Goal: Obtain resource: Download file/media

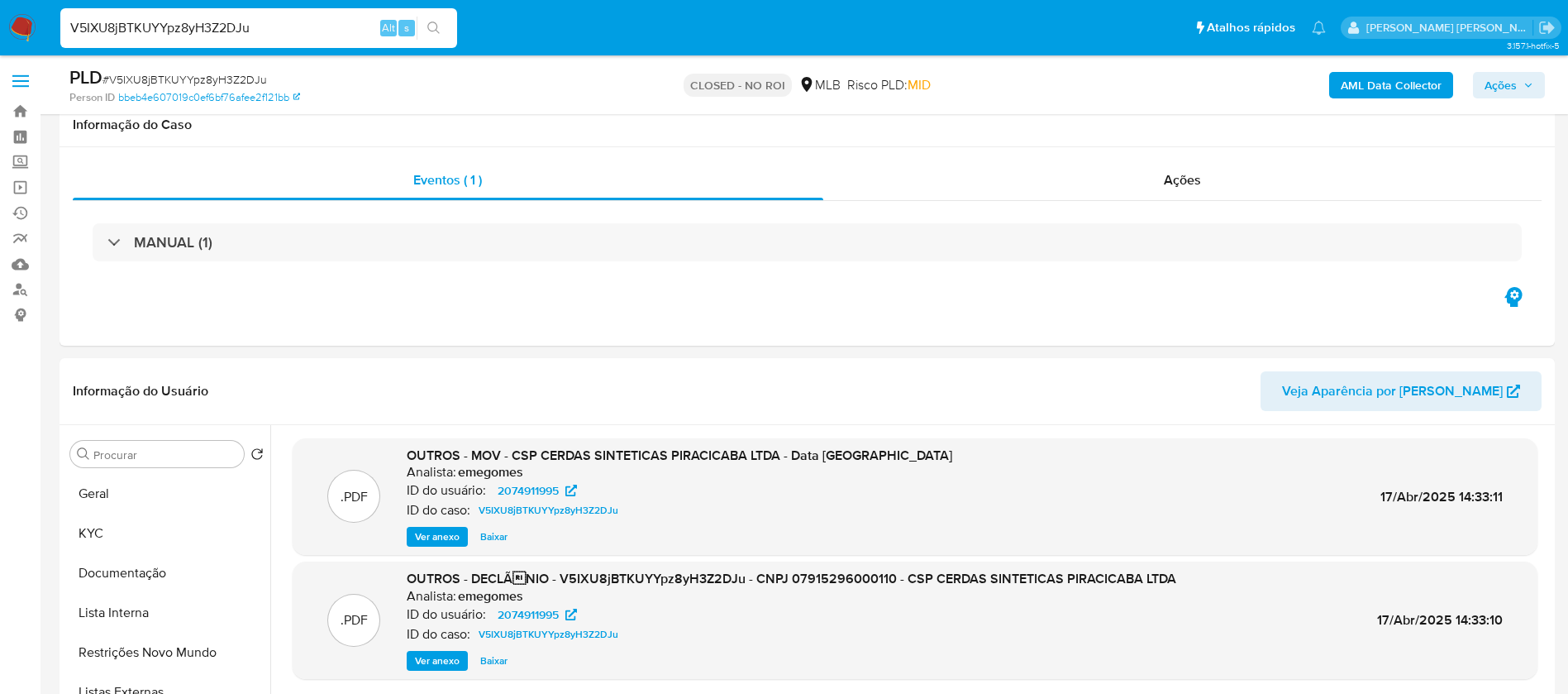
select select "10"
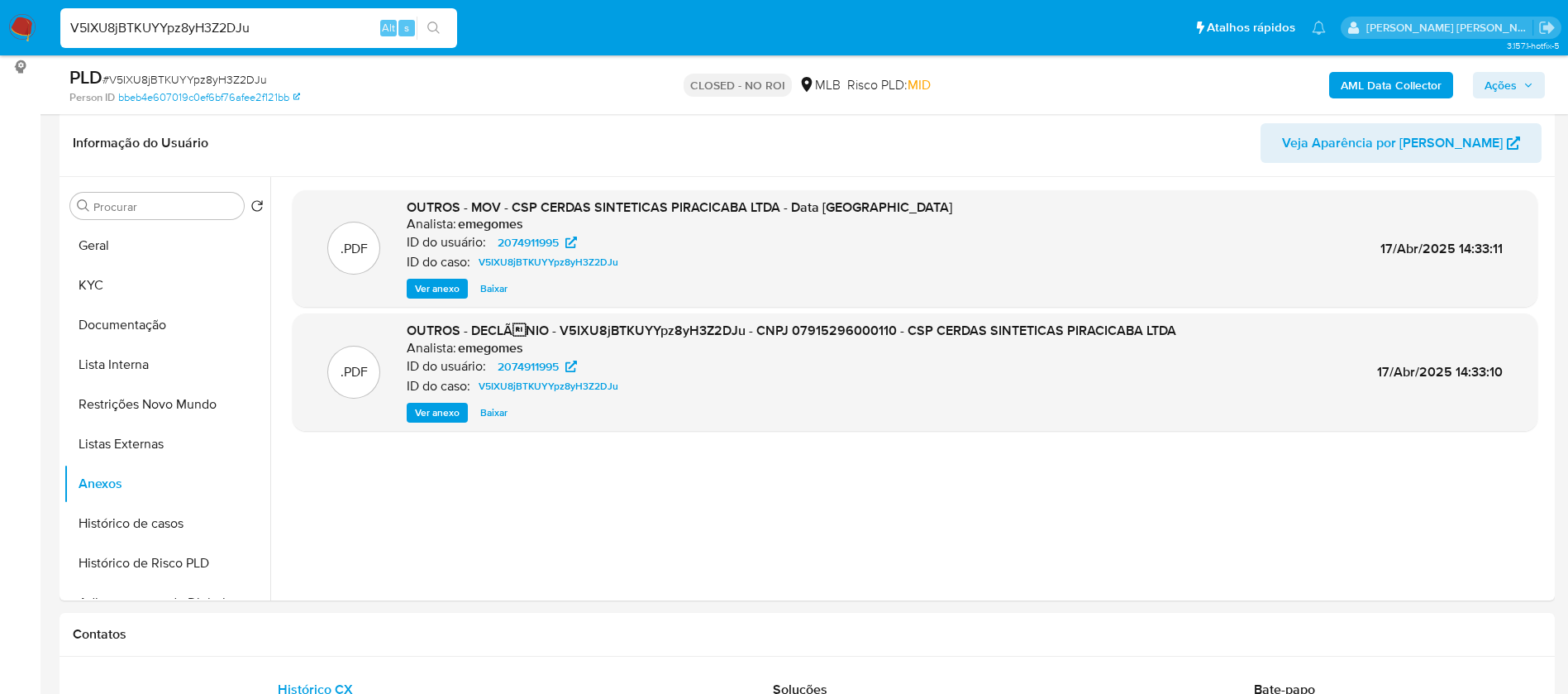
click at [321, 35] on input "V5IXU8jBTKUYYpz8yH3Z2DJu" at bounding box center [259, 28] width 397 height 21
click at [320, 35] on input "V5IXU8jBTKUYYpz8yH3Z2DJu" at bounding box center [259, 28] width 397 height 21
click at [492, 288] on span "Baixar" at bounding box center [493, 288] width 27 height 17
click at [494, 413] on span "Baixar" at bounding box center [493, 412] width 27 height 17
click at [306, 13] on div "V5IXU8jBTKUYYpz8yH3Z2DJu Alt s" at bounding box center [259, 27] width 397 height 40
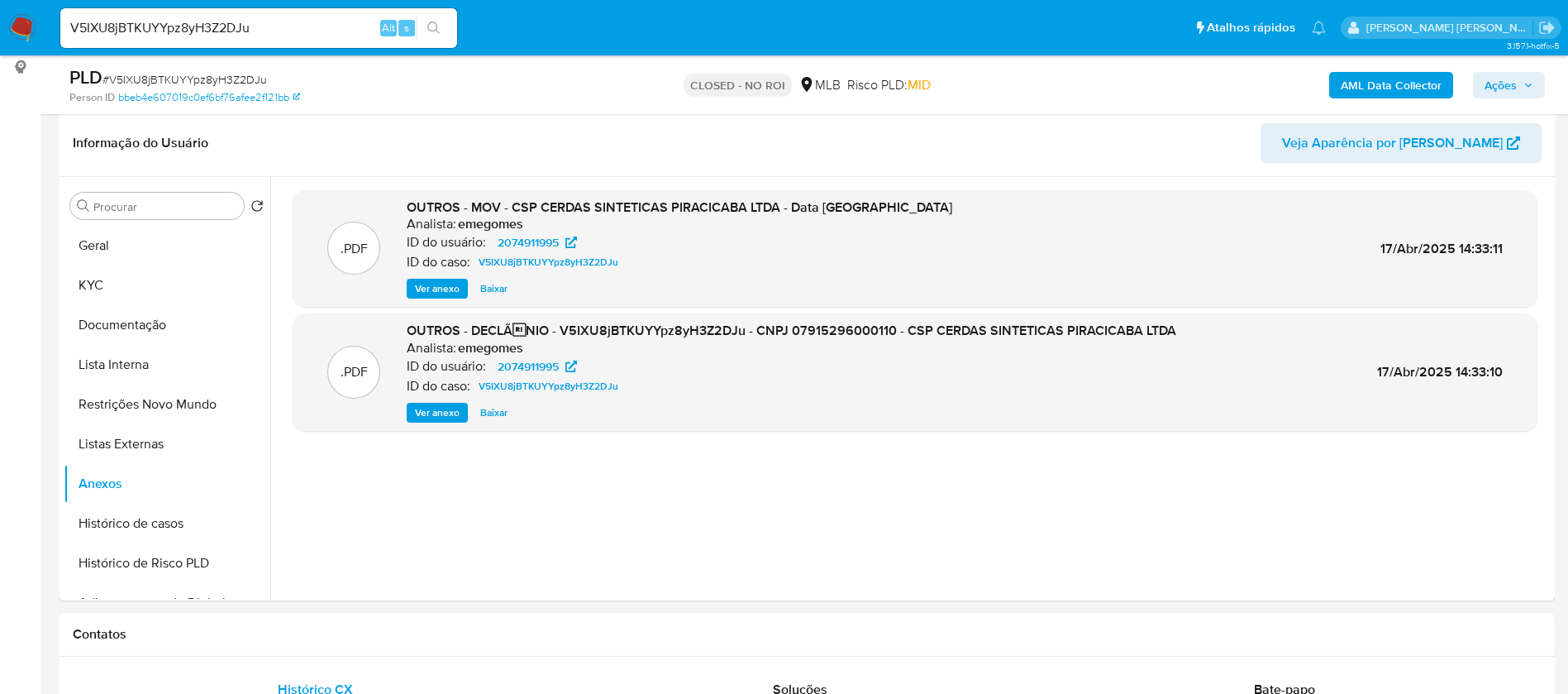
click at [294, 23] on input "V5IXU8jBTKUYYpz8yH3Z2DJu" at bounding box center [259, 28] width 397 height 21
paste input "vS95WzUr0u4Ta3sgR5WTO00s"
type input "vS95WzUr0u4Ta3sgR5WTO00s"
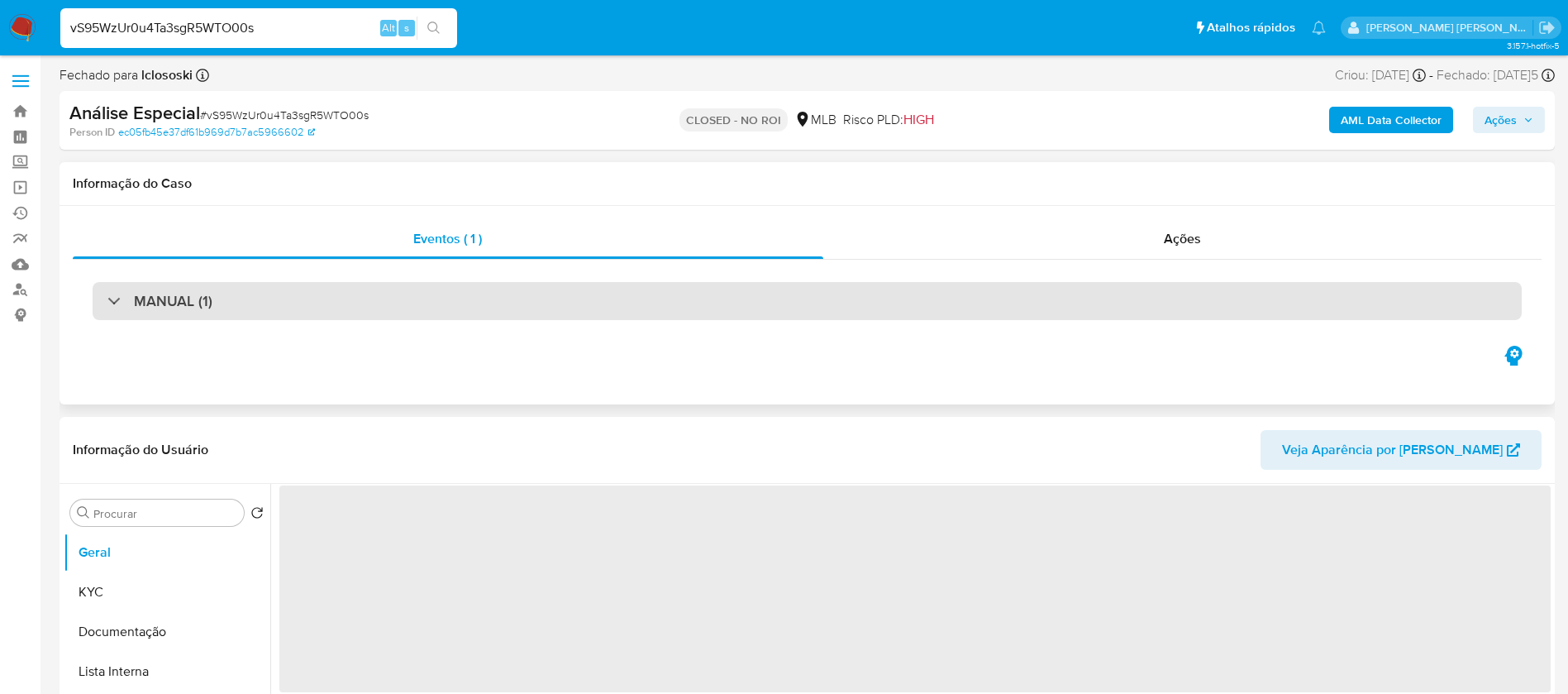
click at [427, 305] on div "MANUAL (1)" at bounding box center [806, 300] width 1429 height 38
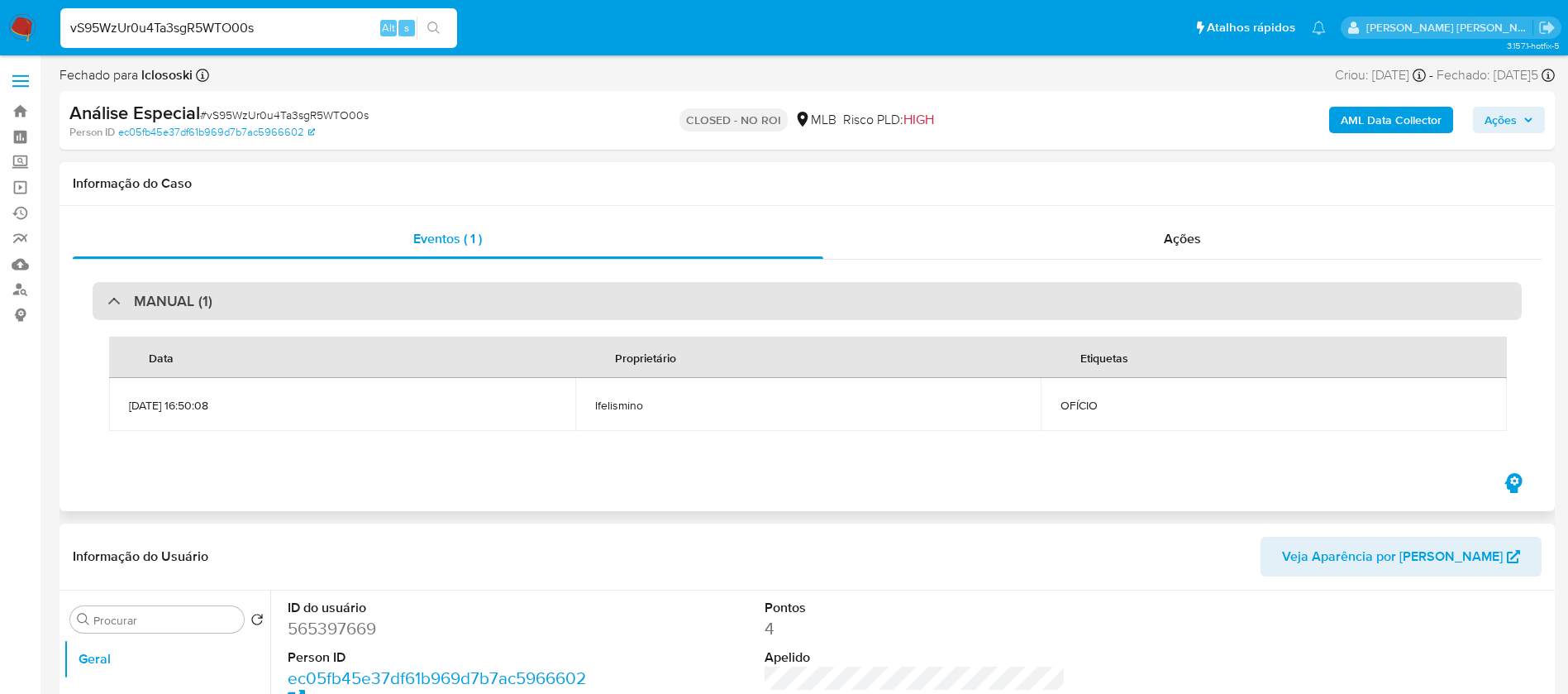
select select "10"
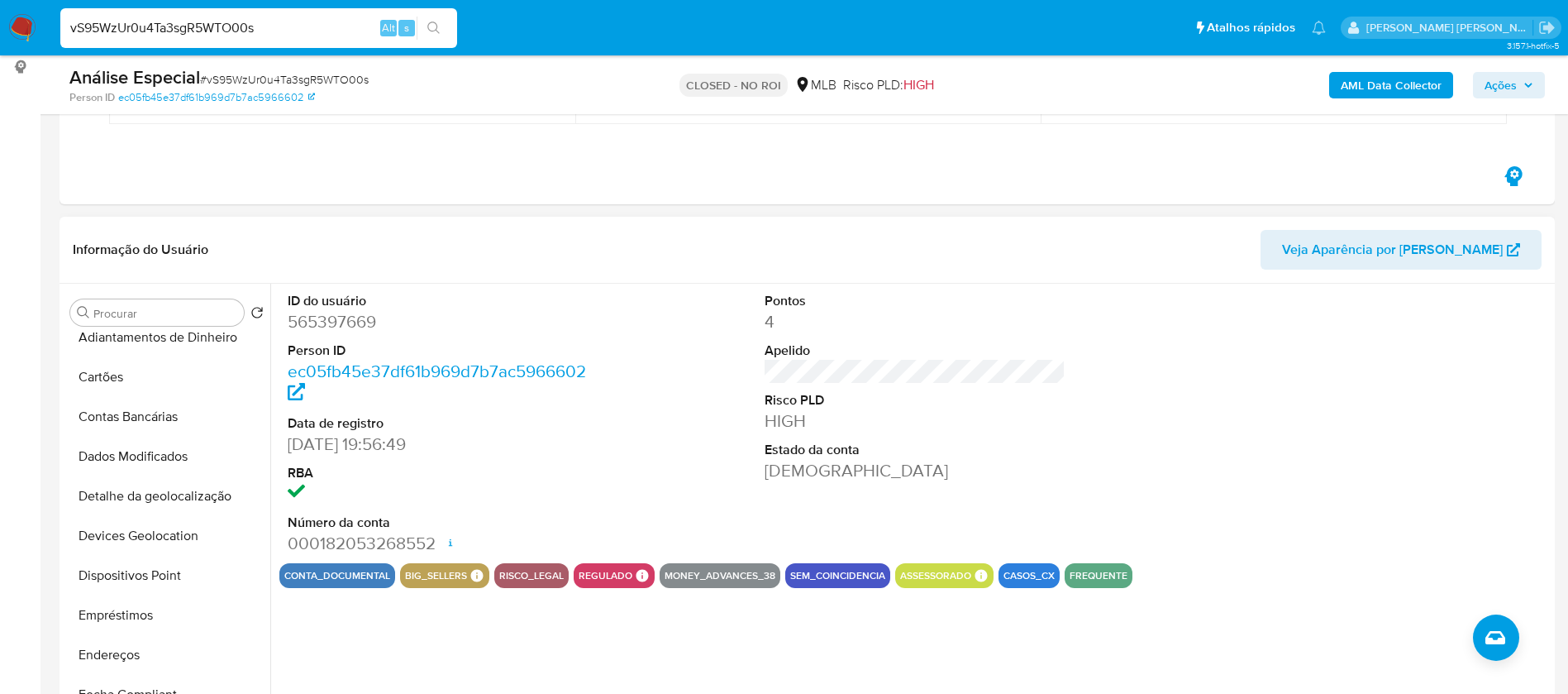
scroll to position [248, 0]
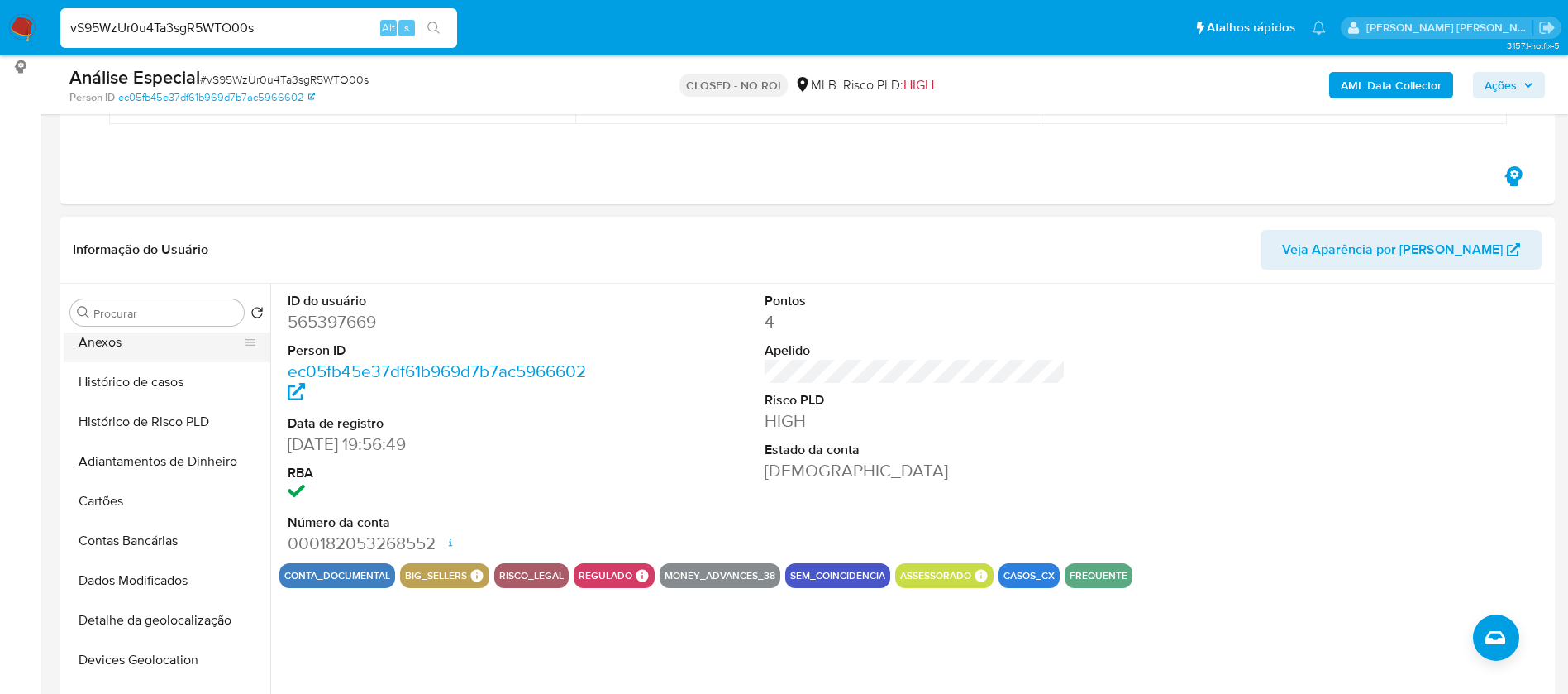
click at [111, 347] on button "Anexos" at bounding box center [160, 342] width 193 height 40
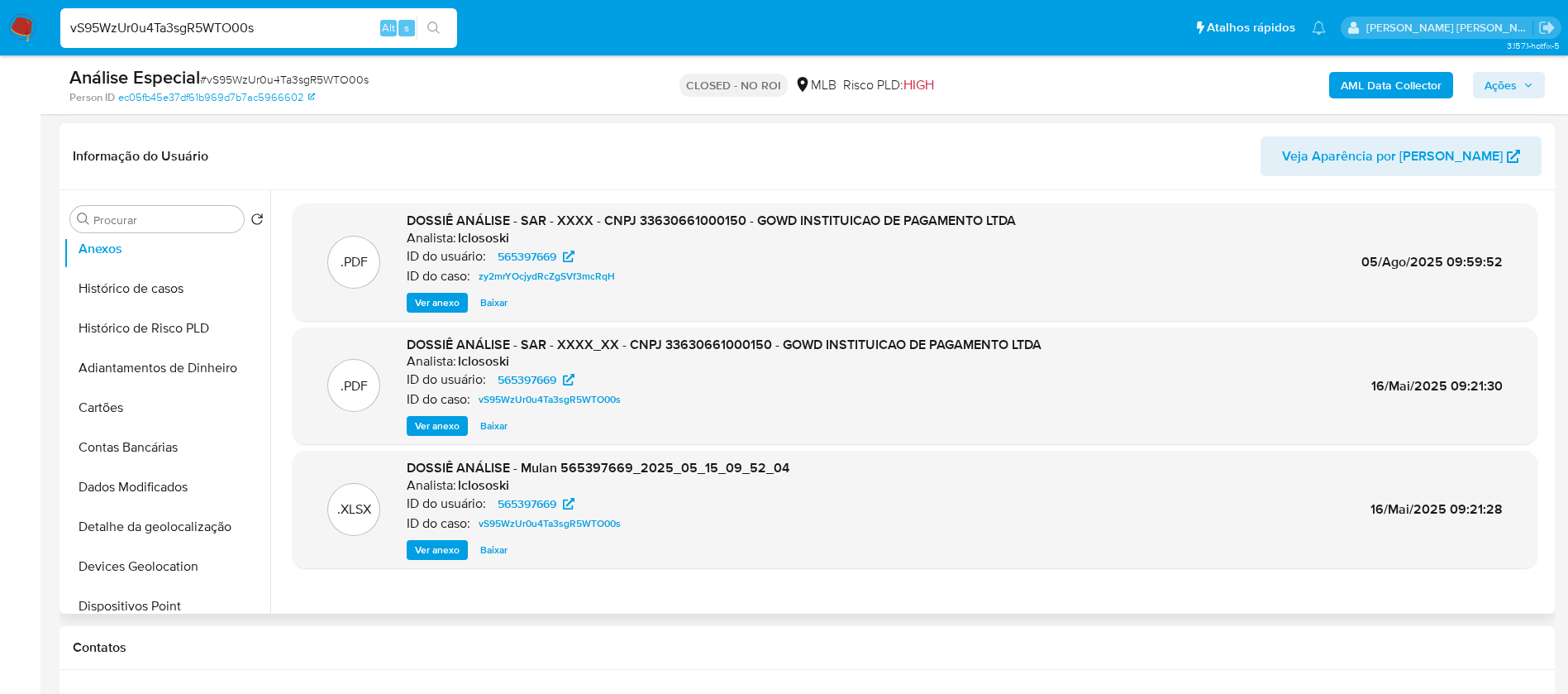
scroll to position [372, 0]
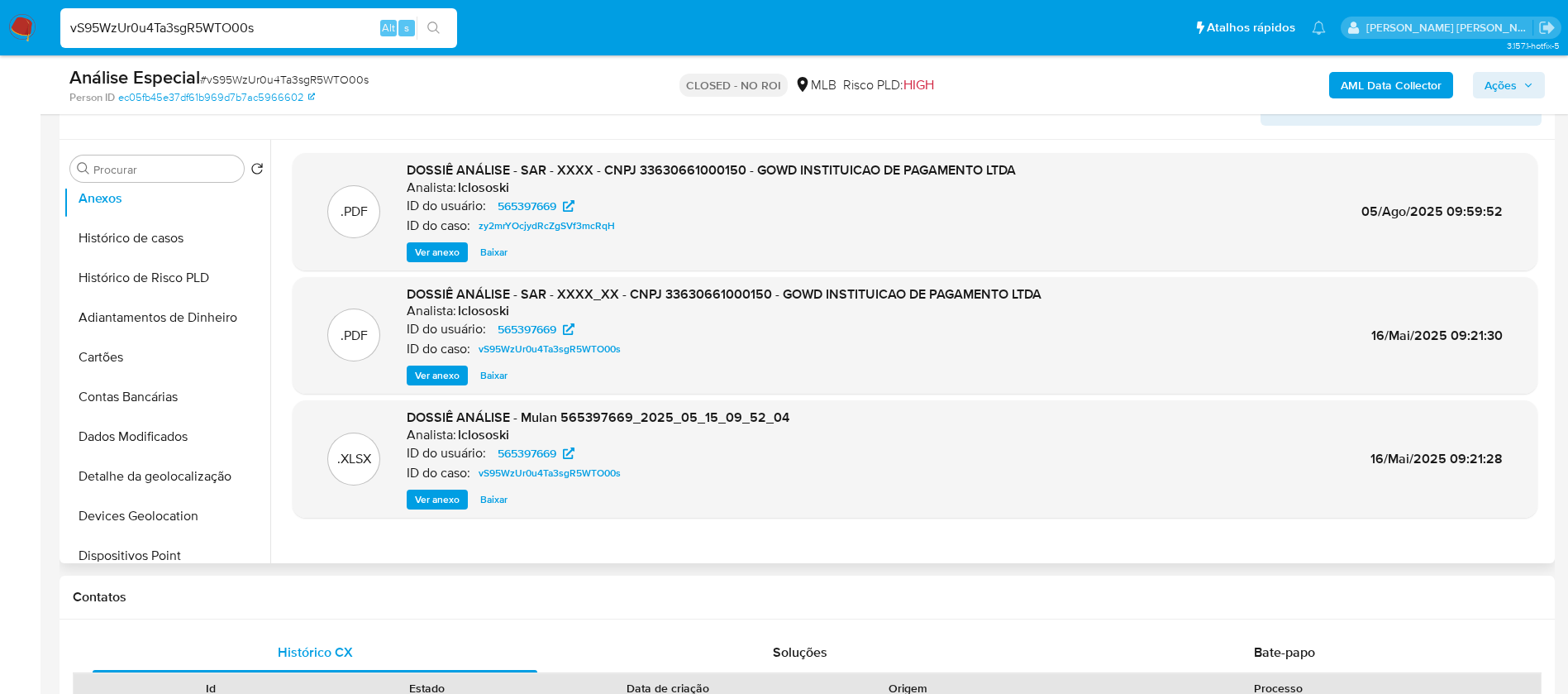
click at [489, 251] on span "Baixar" at bounding box center [493, 252] width 27 height 17
click at [491, 496] on span "Baixar" at bounding box center [493, 499] width 27 height 17
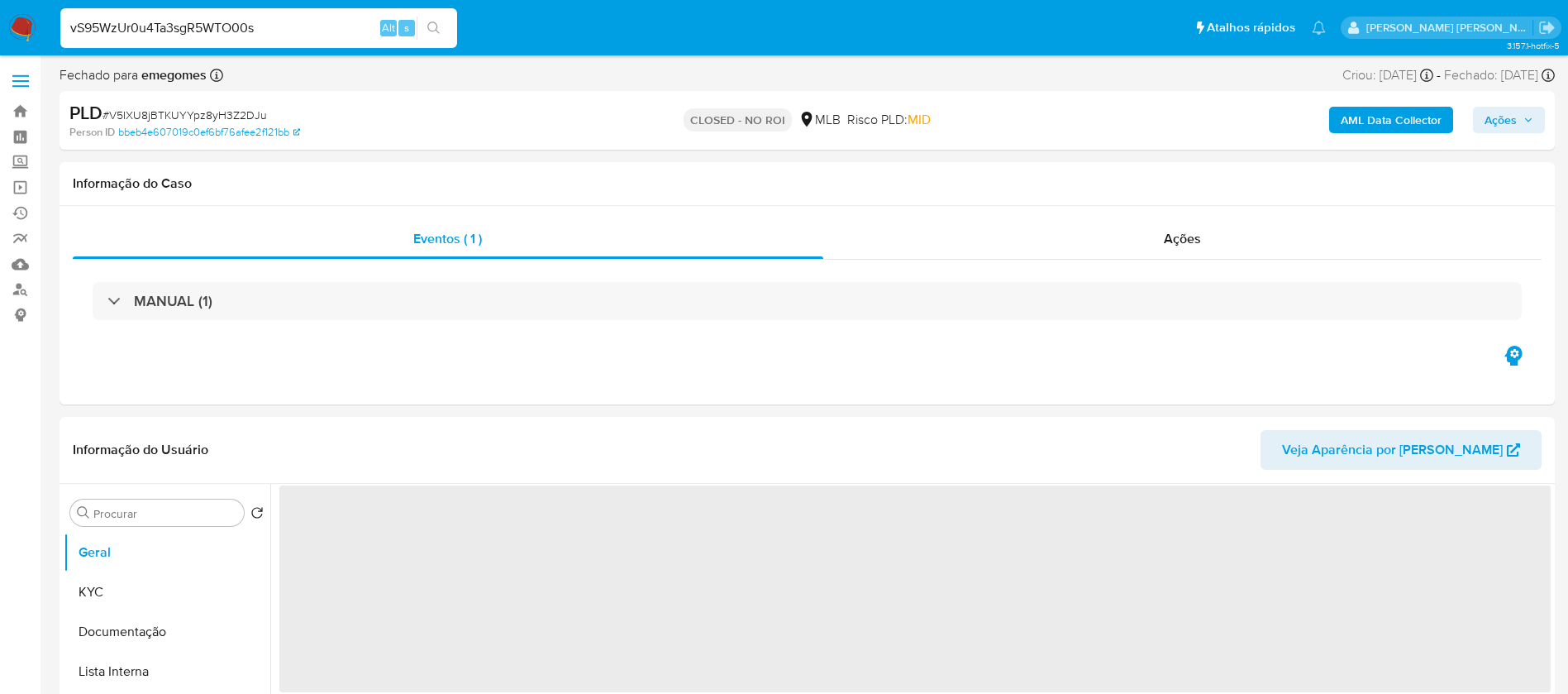
select select "10"
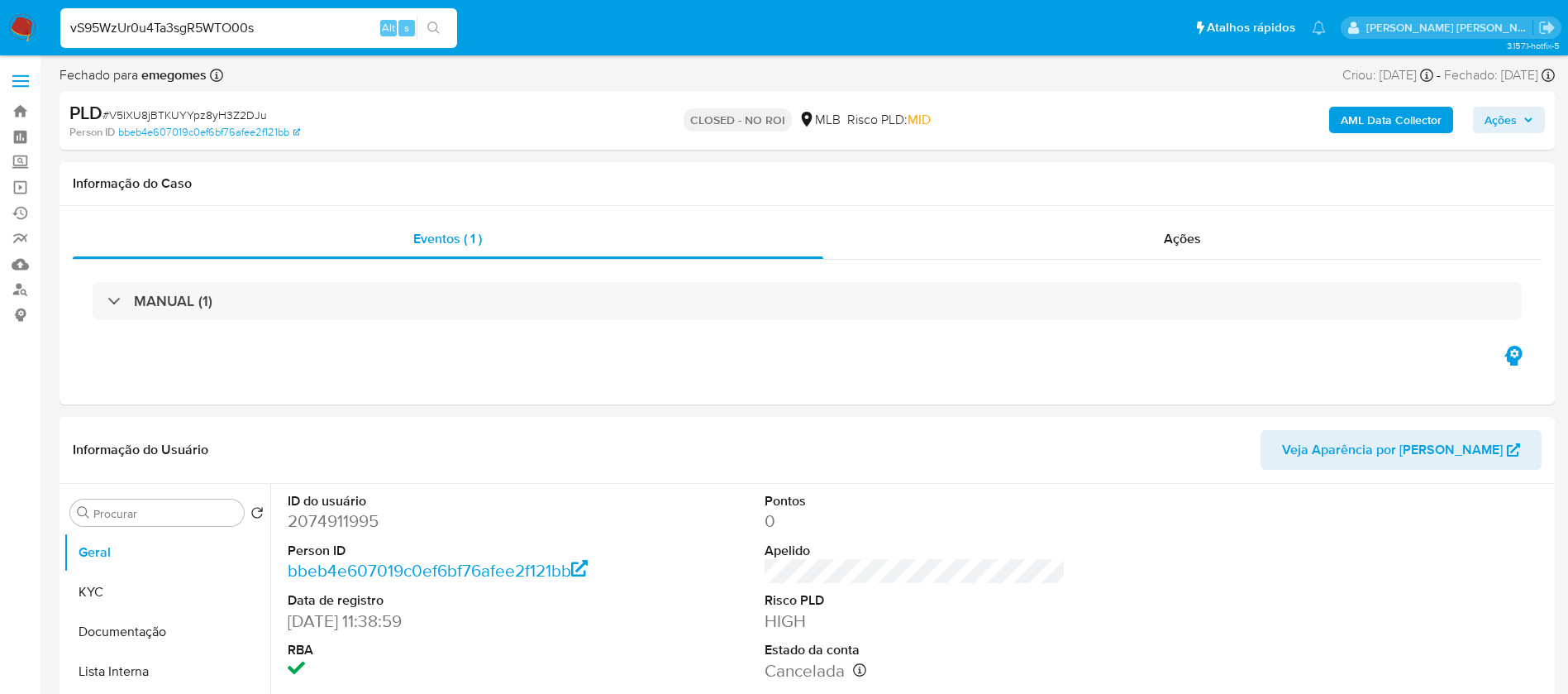
click at [282, 26] on input "vS95WzUr0u4Ta3sgR5WTO00s" at bounding box center [259, 28] width 397 height 21
paste input "w6SMFf87RwHxjgJH53G7RrcG"
type input "w6SMFf87RwHxjgJH53G7RrcG"
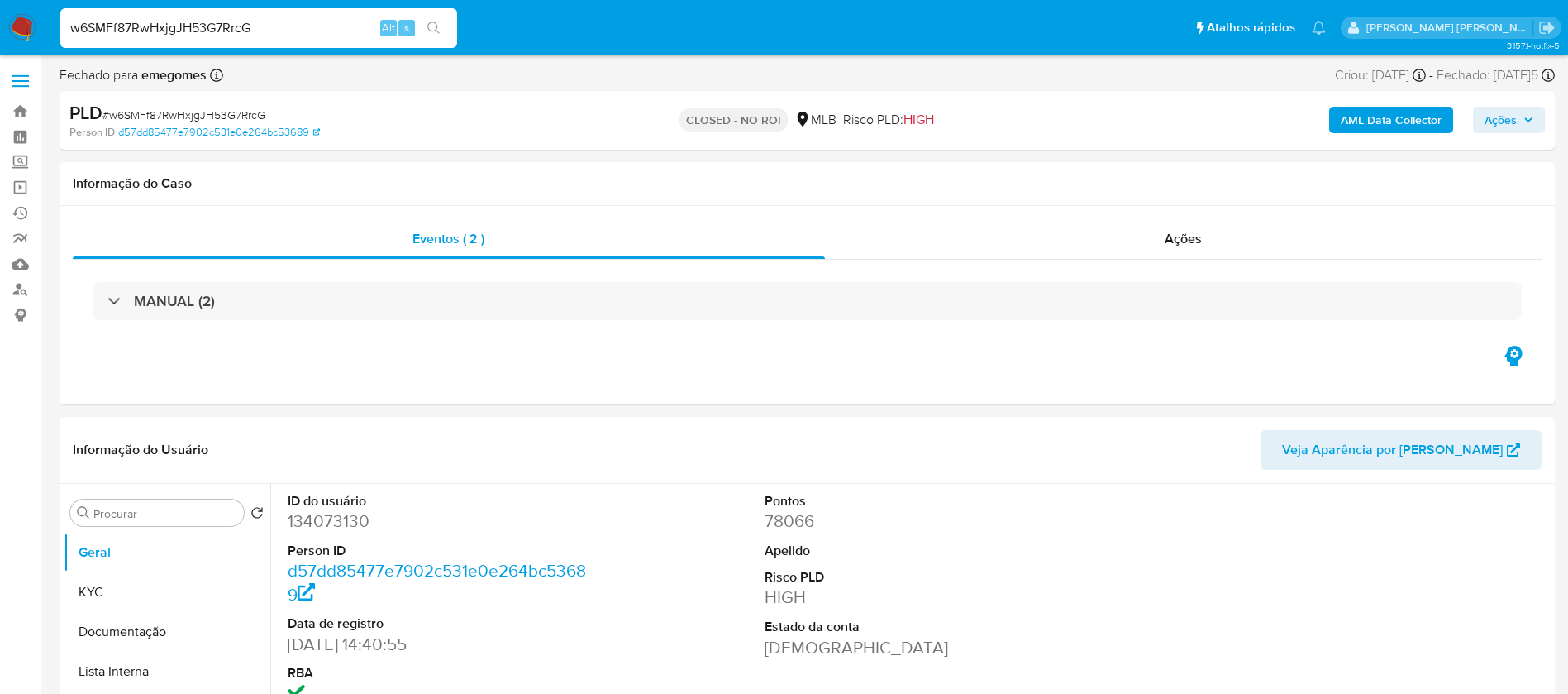
select select "10"
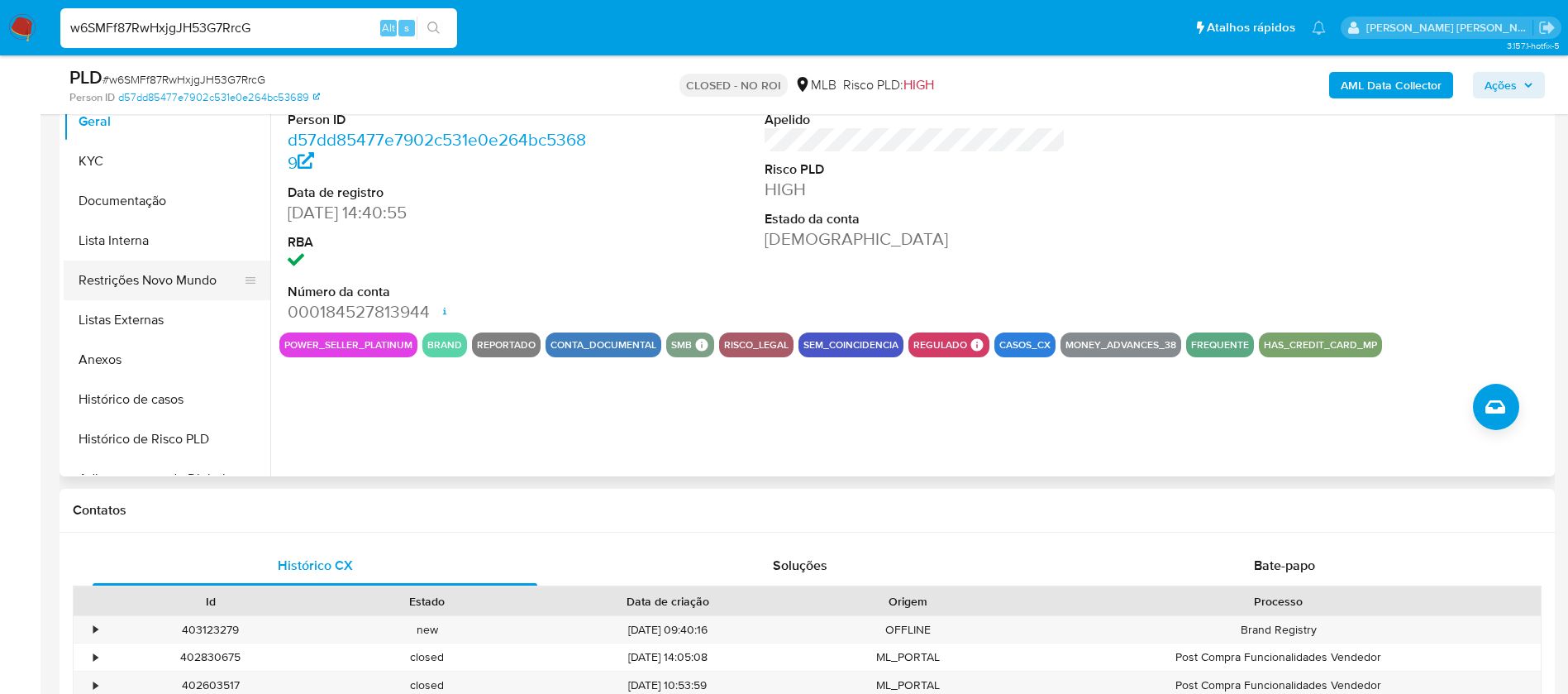
scroll to position [124, 0]
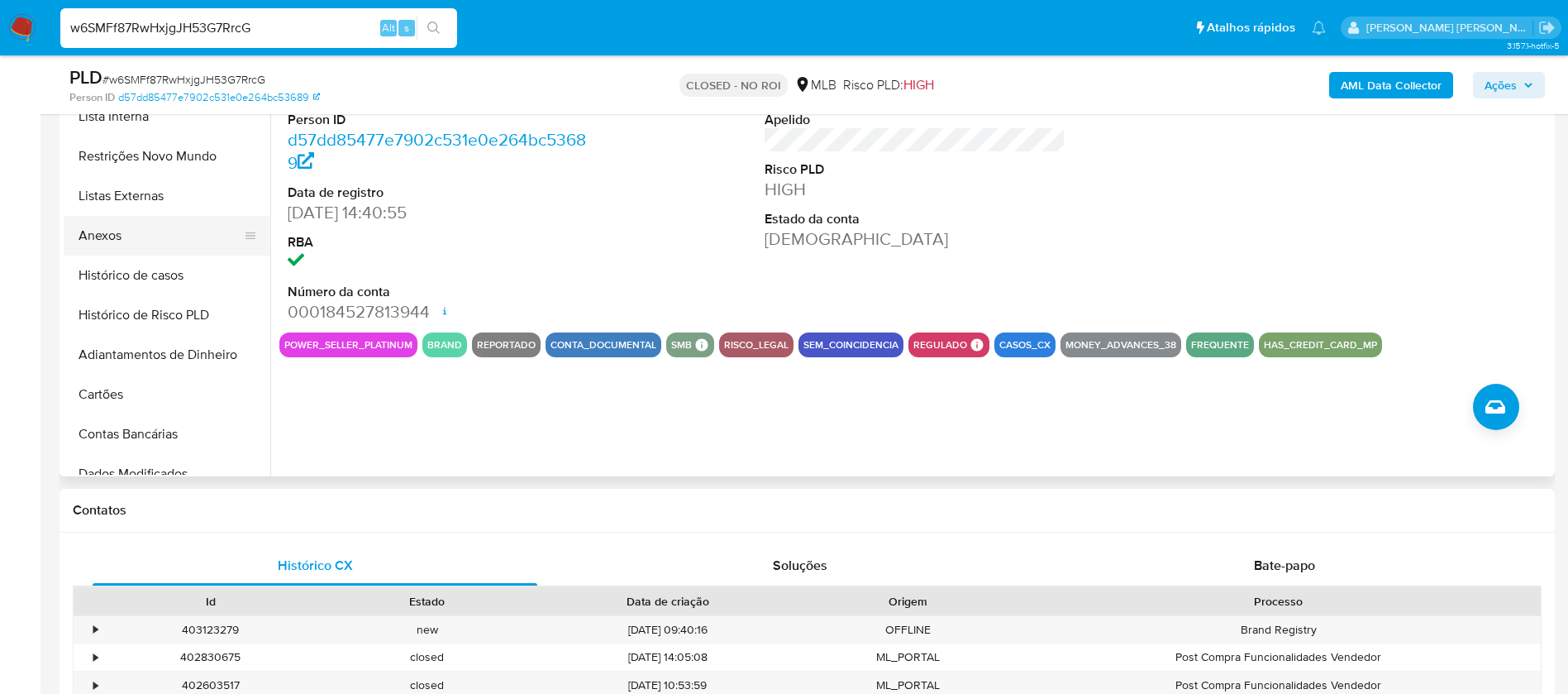
click at [105, 235] on button "Anexos" at bounding box center [160, 236] width 193 height 40
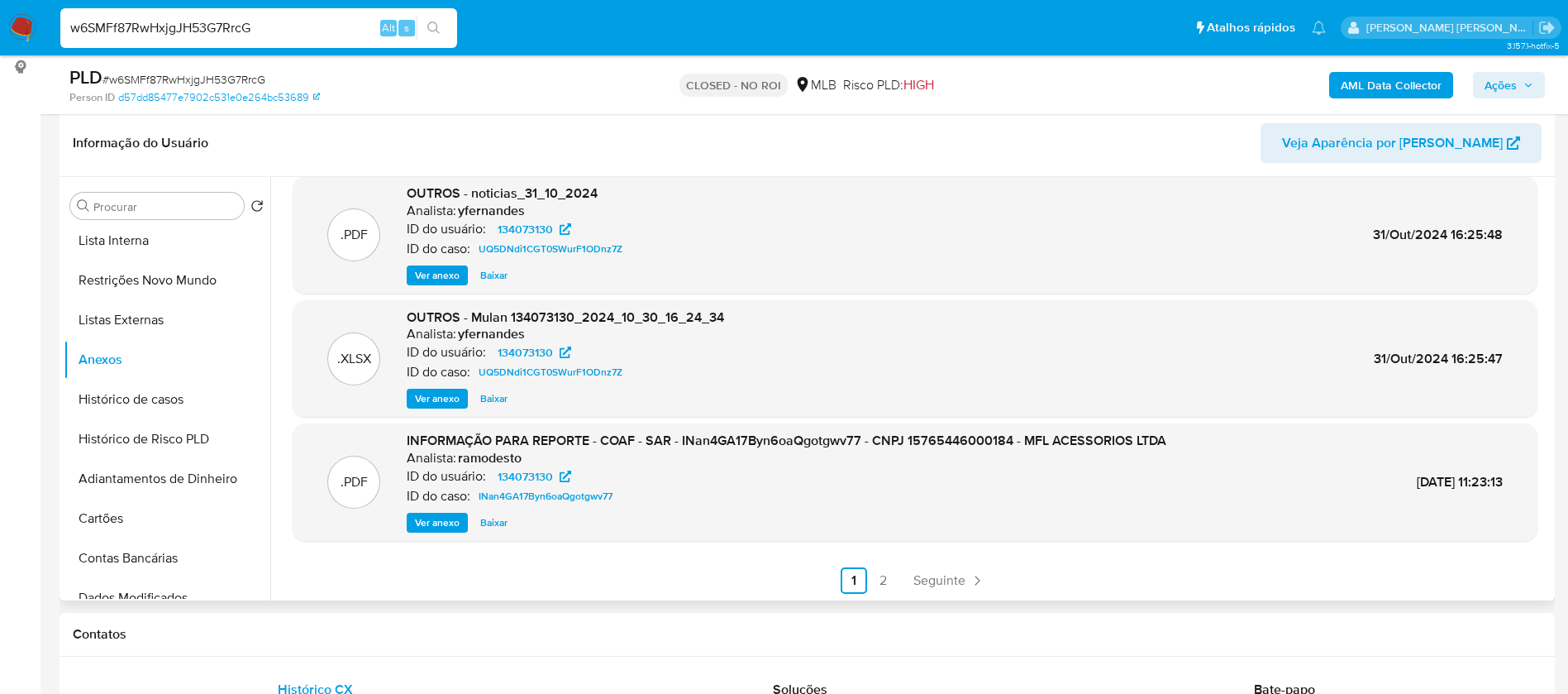
scroll to position [139, 0]
click at [878, 577] on link "2" at bounding box center [883, 579] width 27 height 27
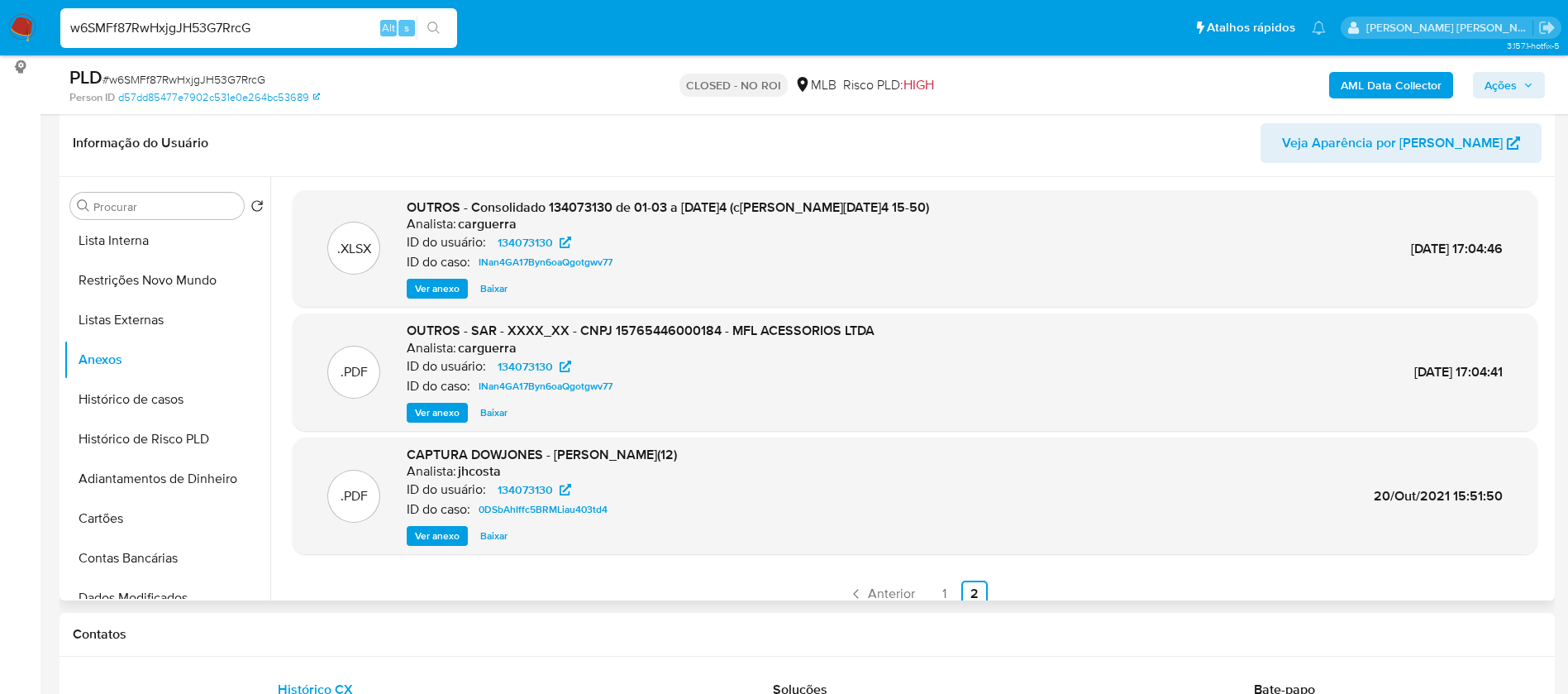
scroll to position [15, 0]
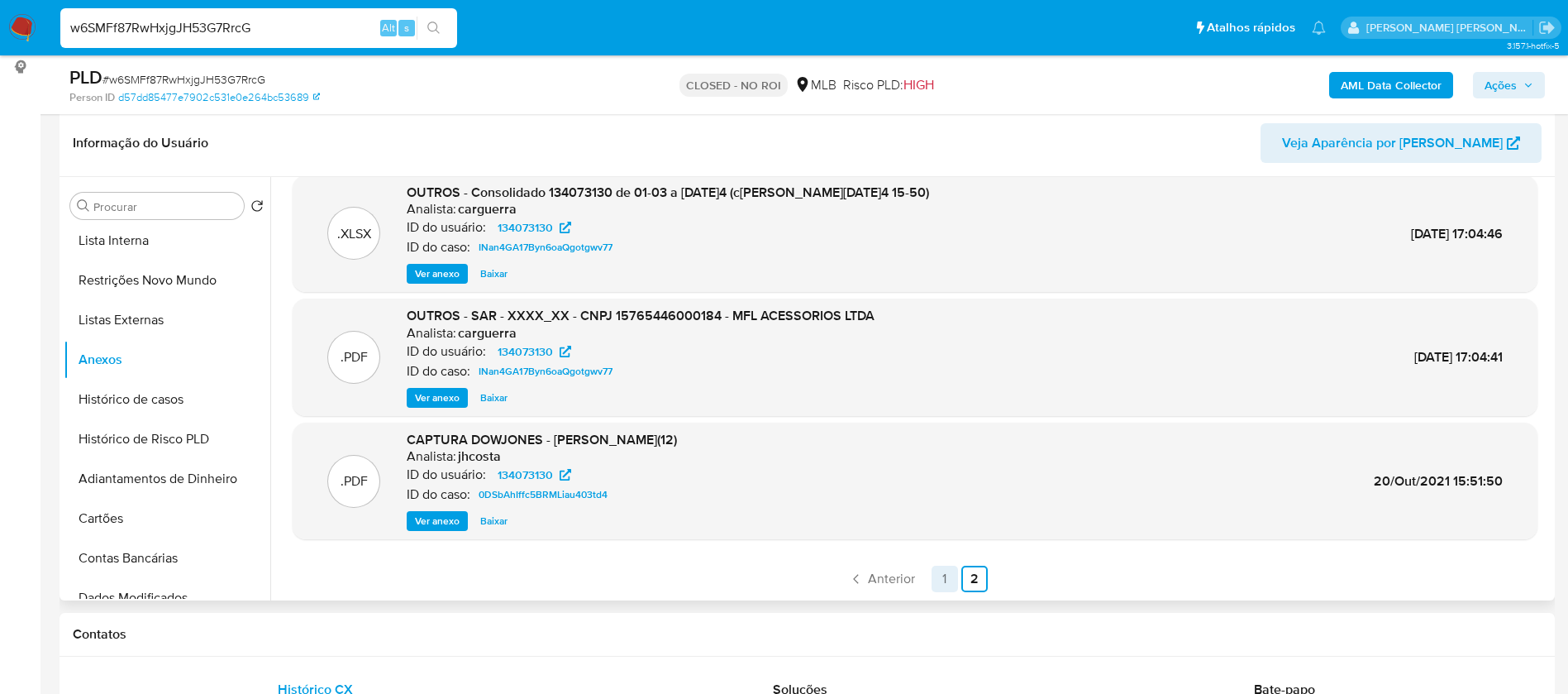
click at [940, 579] on link "1" at bounding box center [944, 579] width 27 height 27
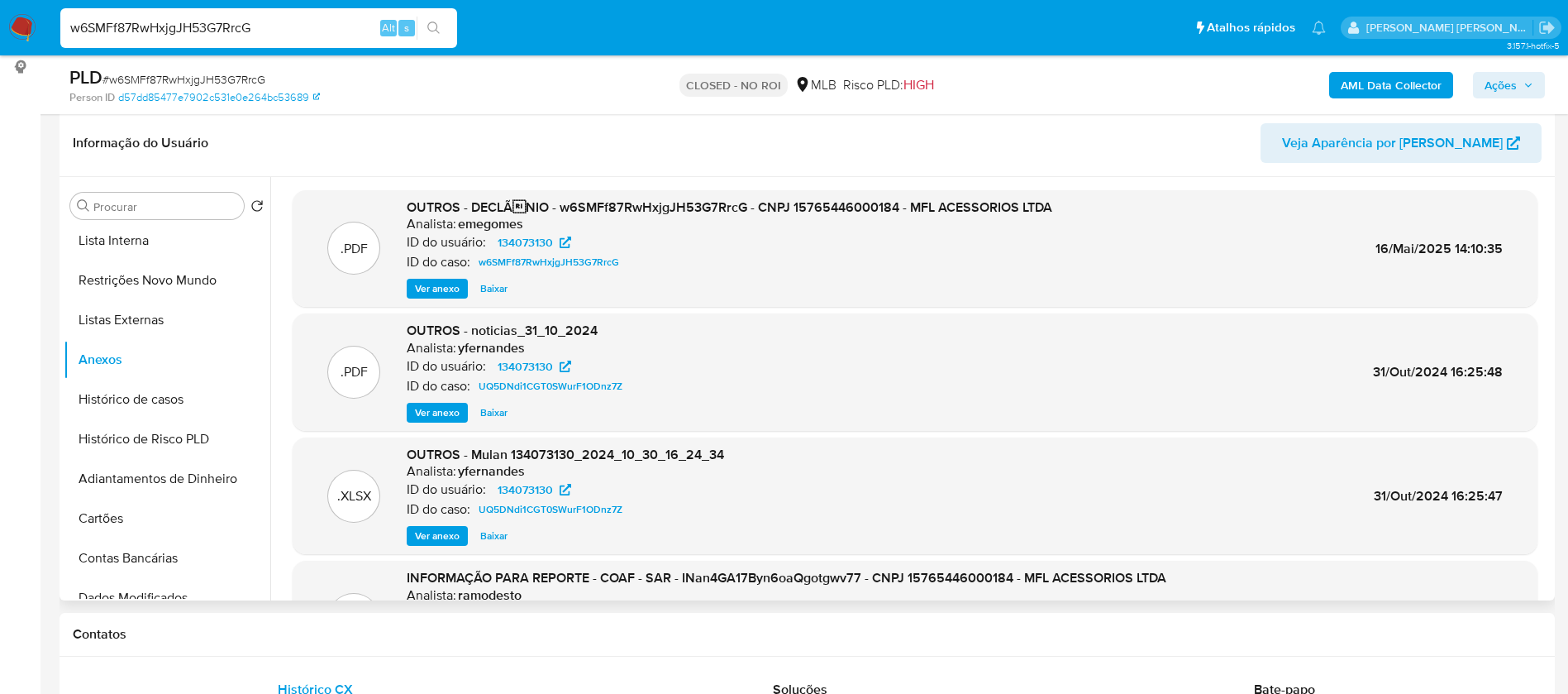
scroll to position [124, 0]
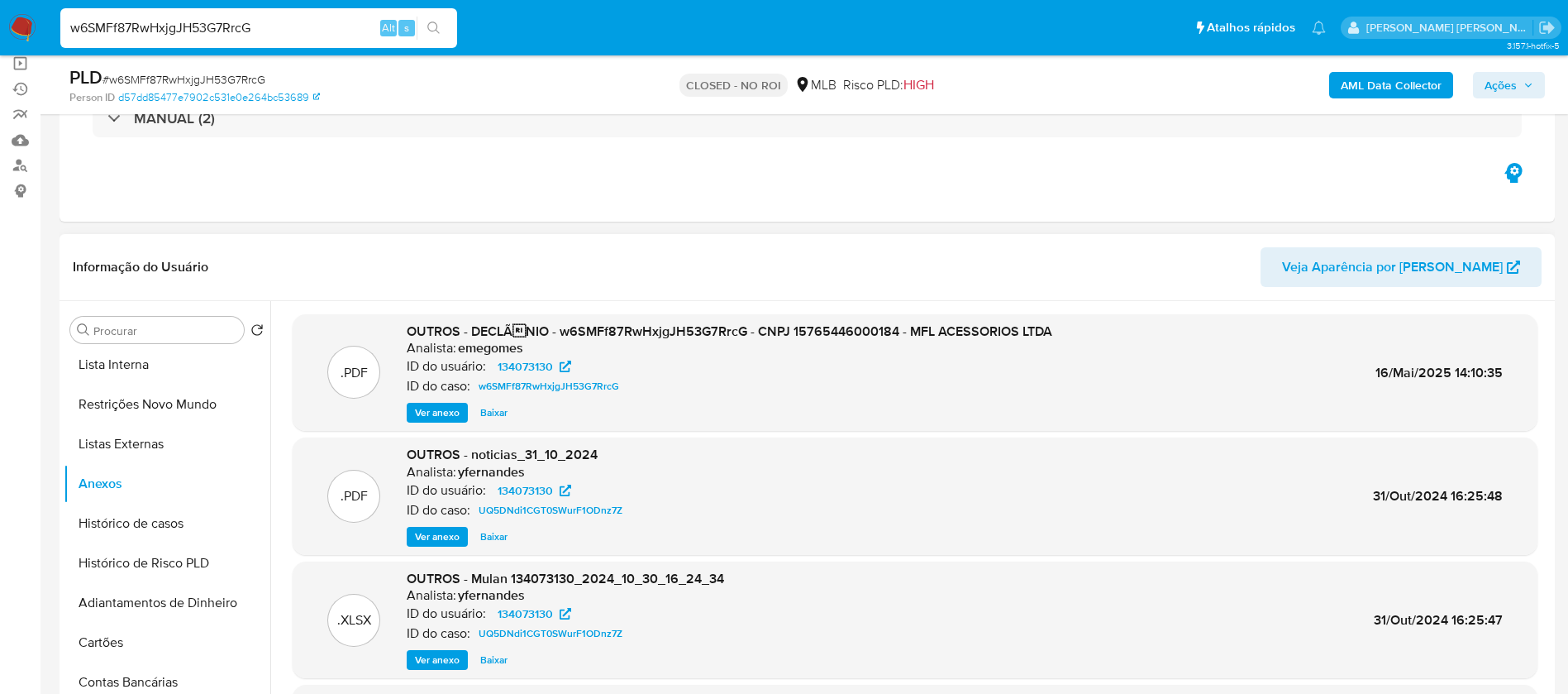
click at [494, 413] on span "Baixar" at bounding box center [493, 412] width 27 height 17
click at [315, 35] on input "w6SMFf87RwHxjgJH53G7RrcG" at bounding box center [259, 28] width 397 height 21
paste input "uLcrUBSl6mvBB00UcQg6yIt"
type input "wuLcrUBSl6mvBB00UcQg6yIt"
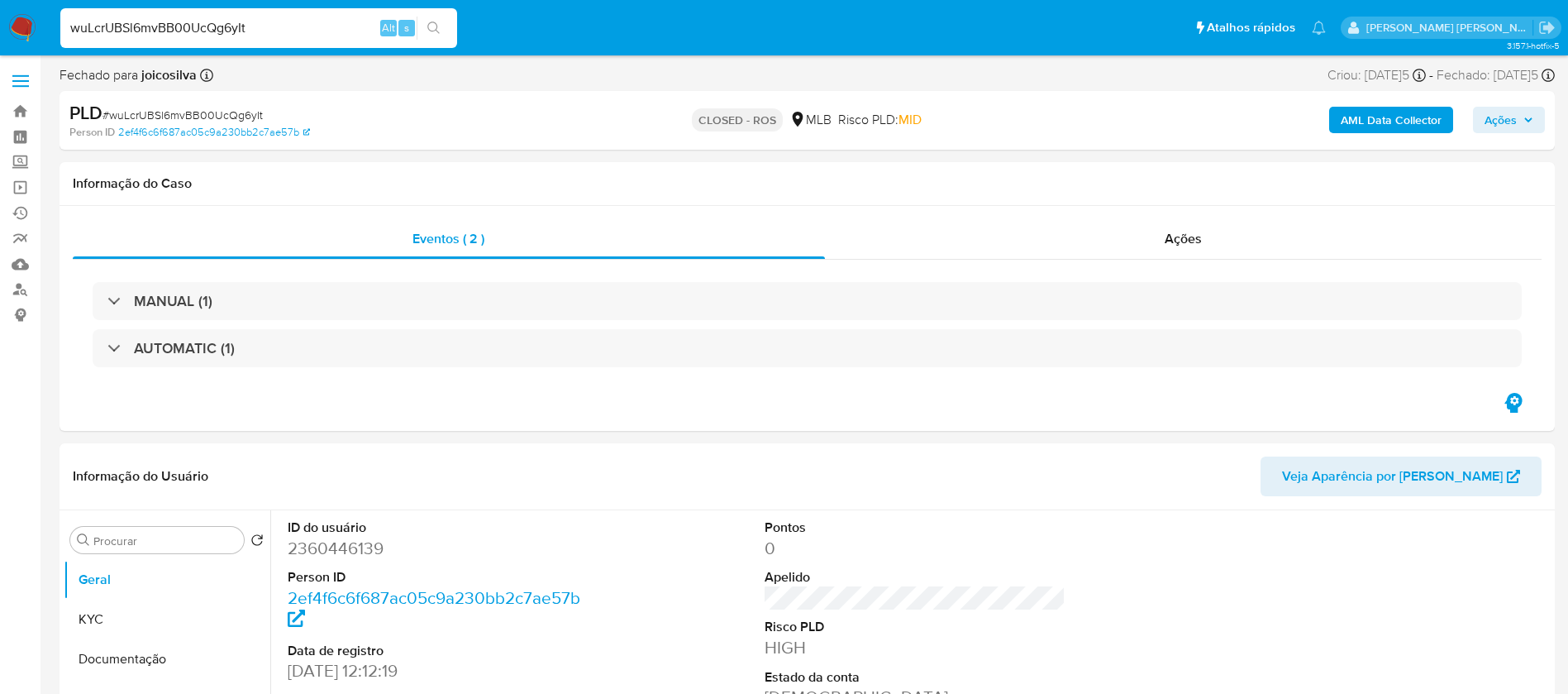
select select "10"
click at [297, 19] on input "wuLcrUBSl6mvBB00UcQg6yIt" at bounding box center [259, 28] width 397 height 21
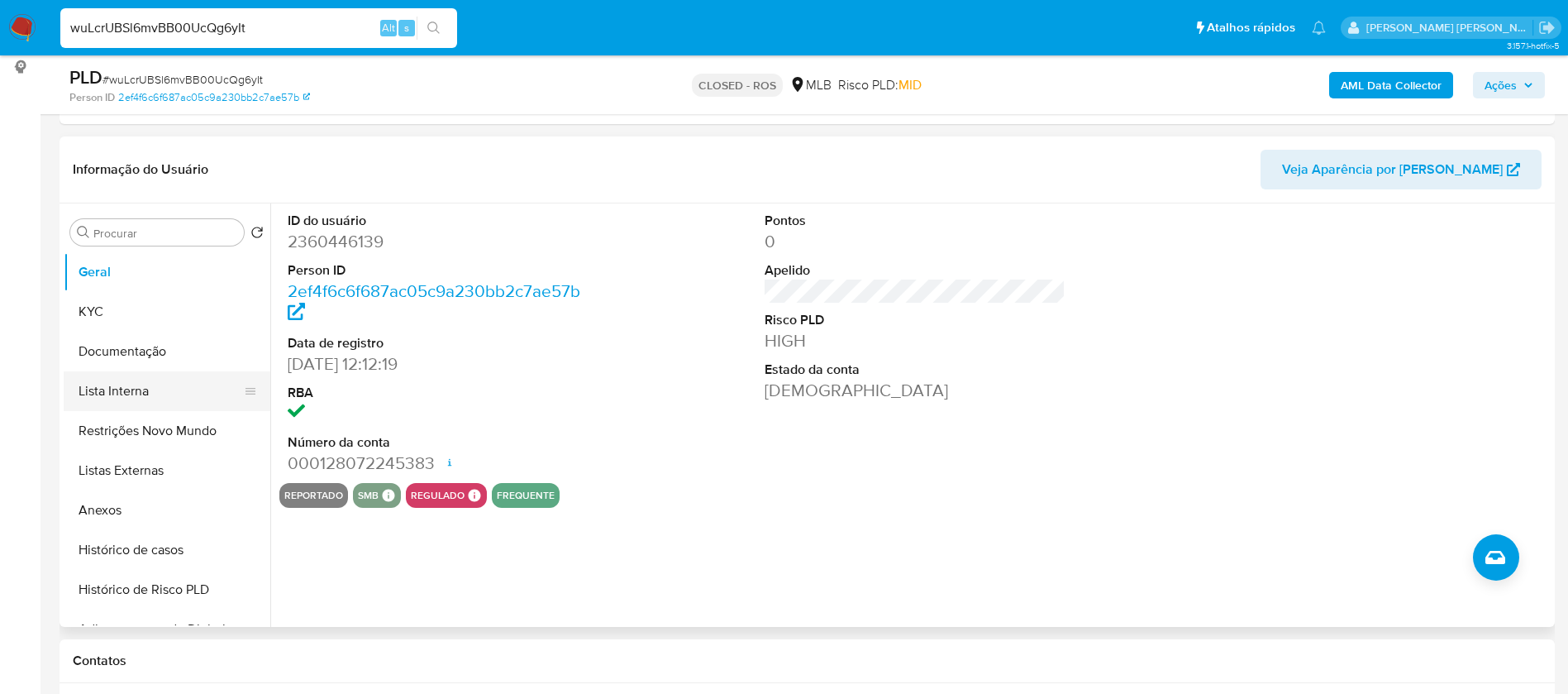
scroll to position [124, 0]
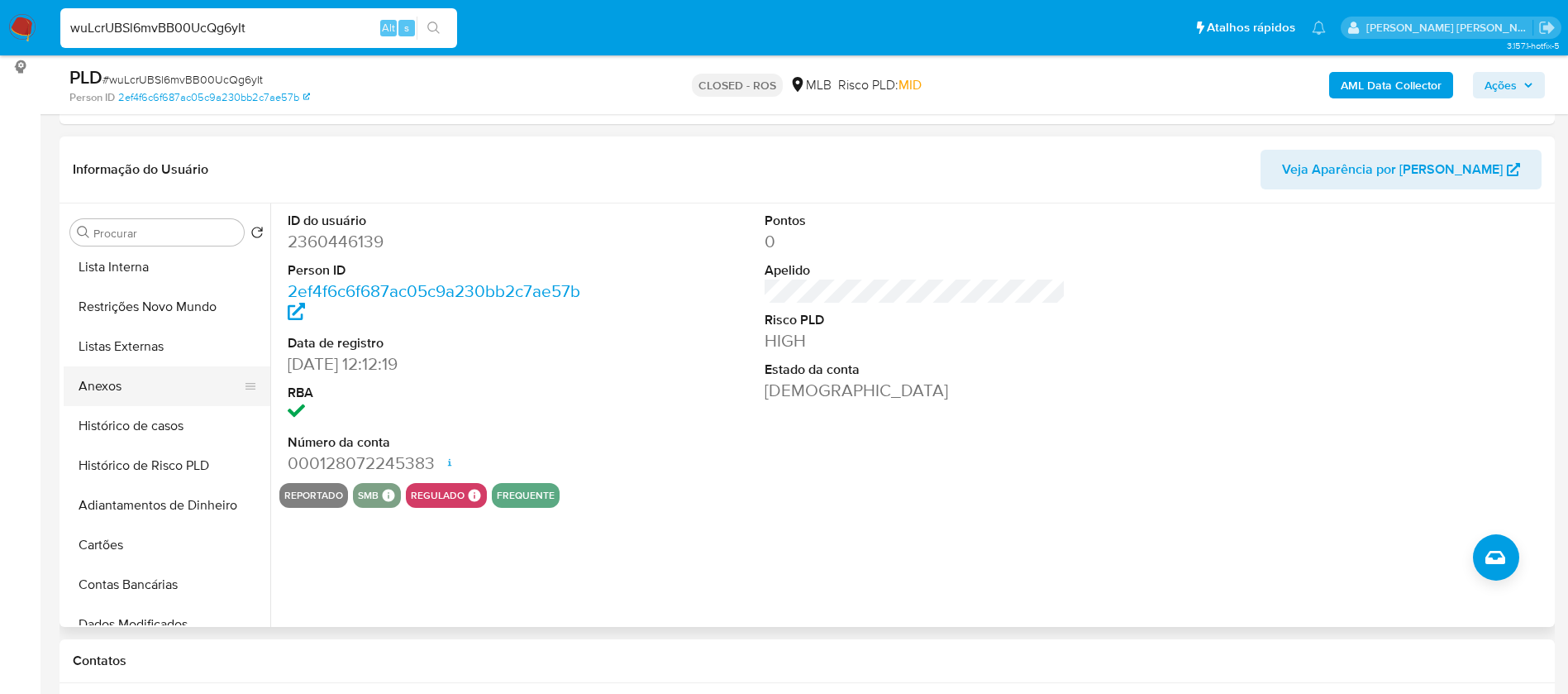
click at [103, 386] on button "Anexos" at bounding box center [160, 386] width 193 height 40
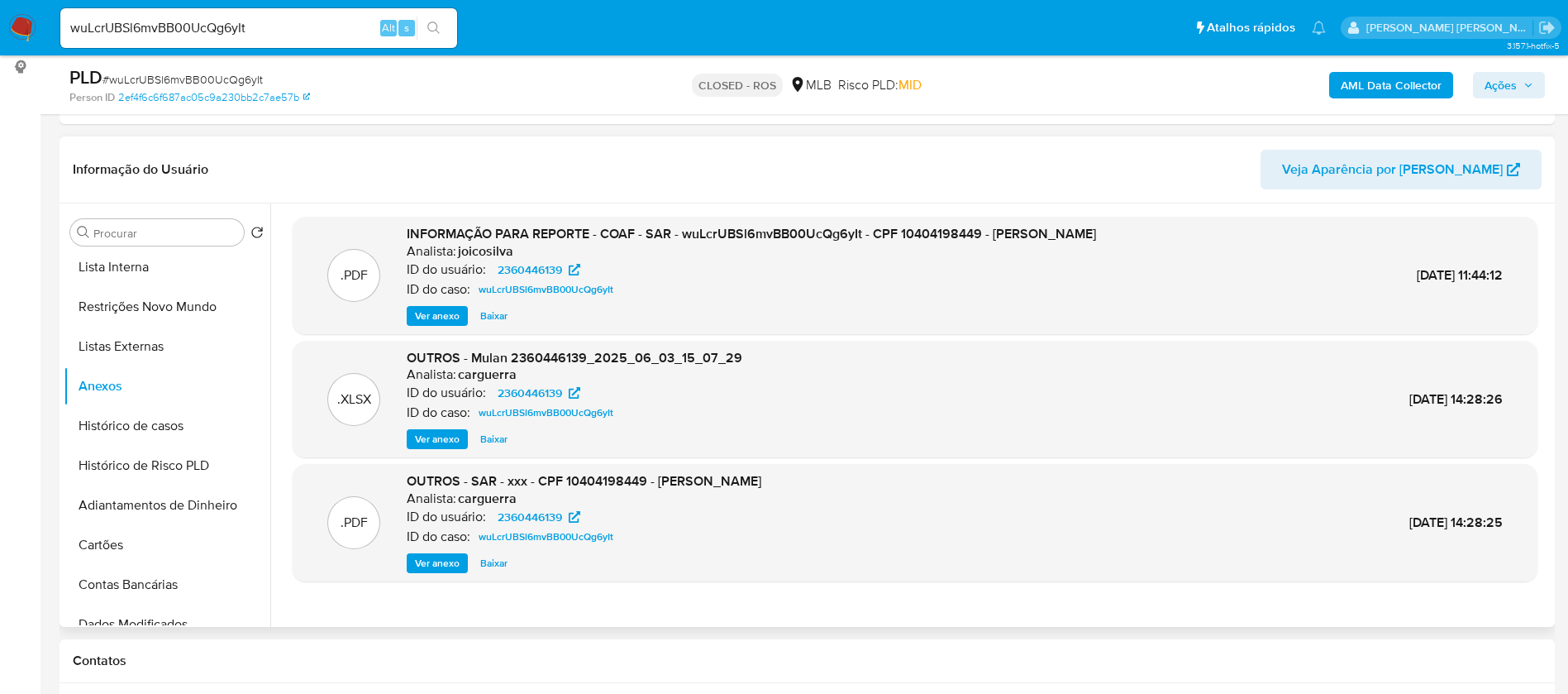
click at [493, 312] on span "Baixar" at bounding box center [493, 316] width 27 height 17
click at [491, 439] on span "Baixar" at bounding box center [493, 439] width 27 height 17
click at [309, 36] on input "wuLcrUBSl6mvBB00UcQg6yIt" at bounding box center [259, 28] width 397 height 21
paste input "x2WHpqyw1qVSdT6QoUoLp4Ul"
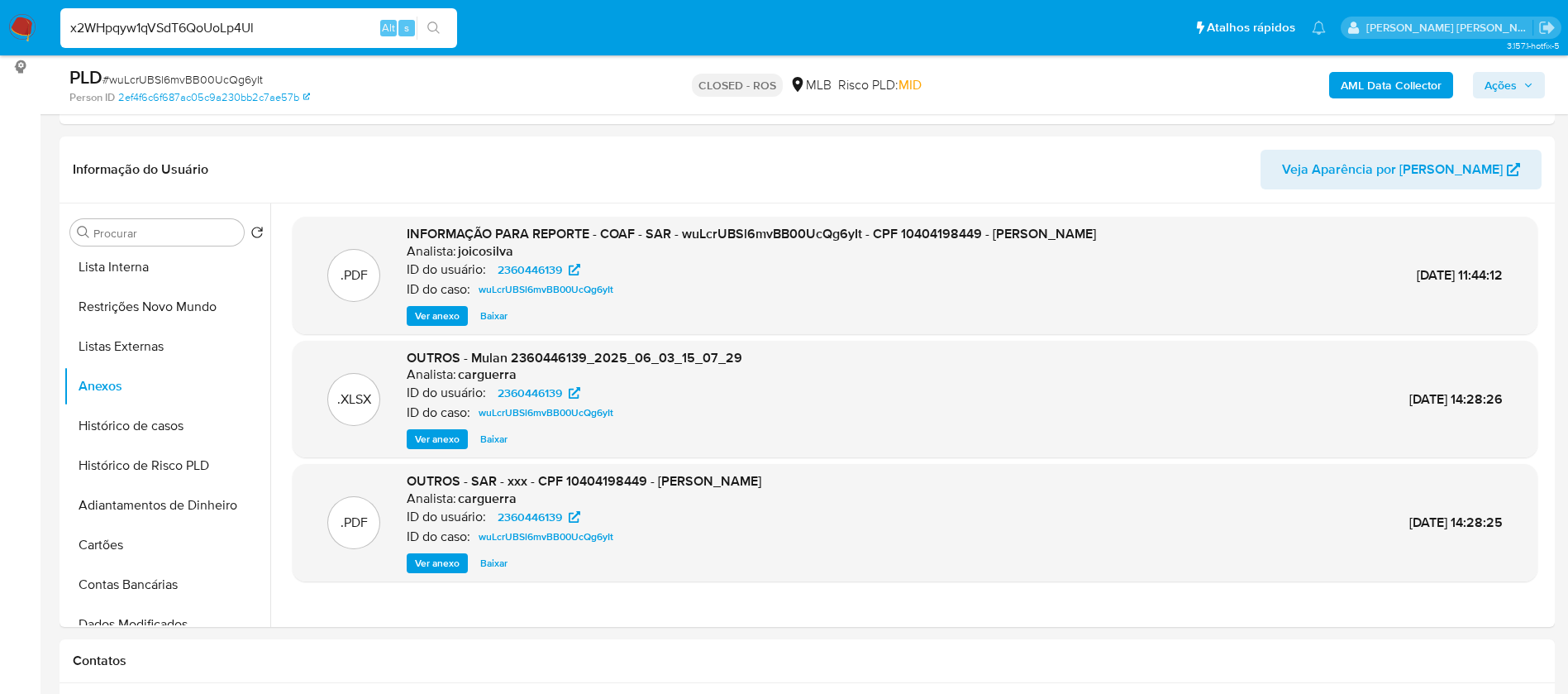
type input "x2WHpqyw1qVSdT6QoUoLp4Ul"
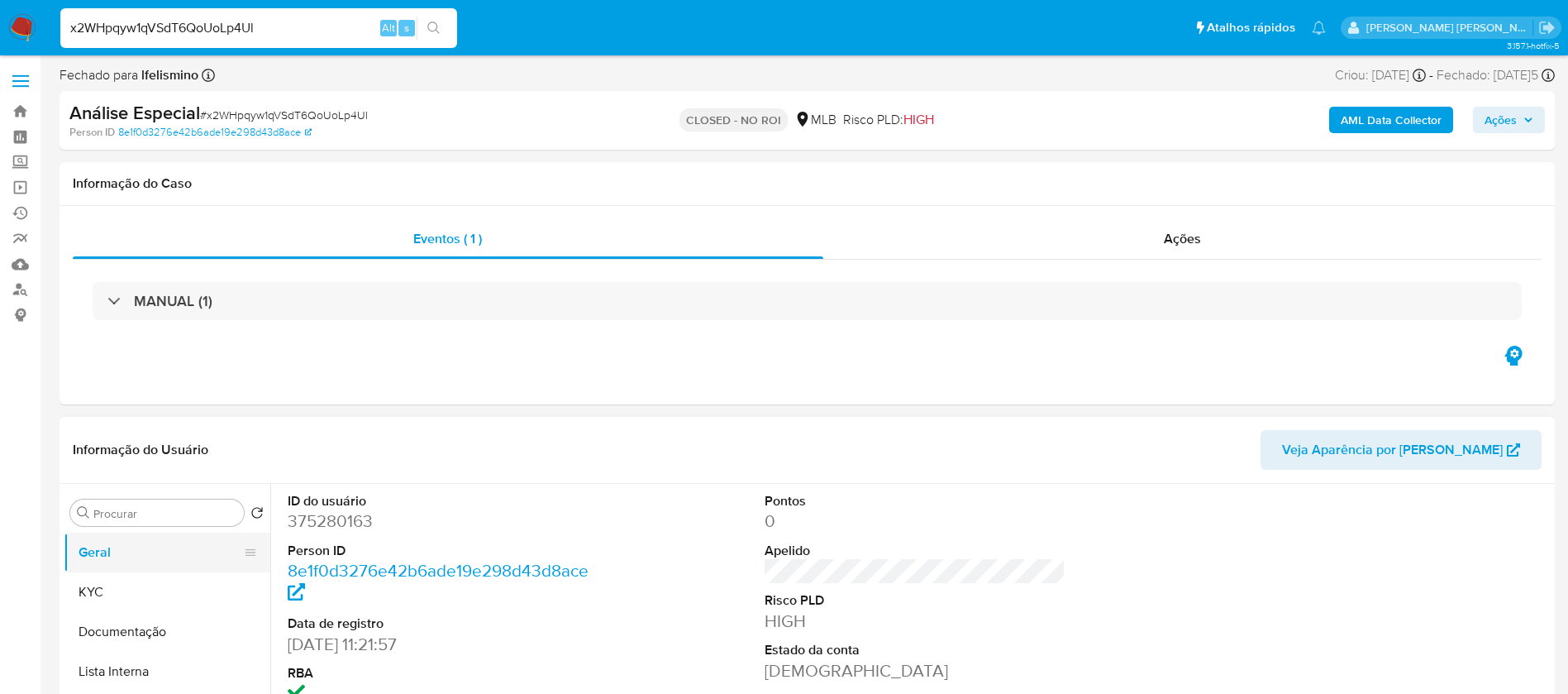
select select "10"
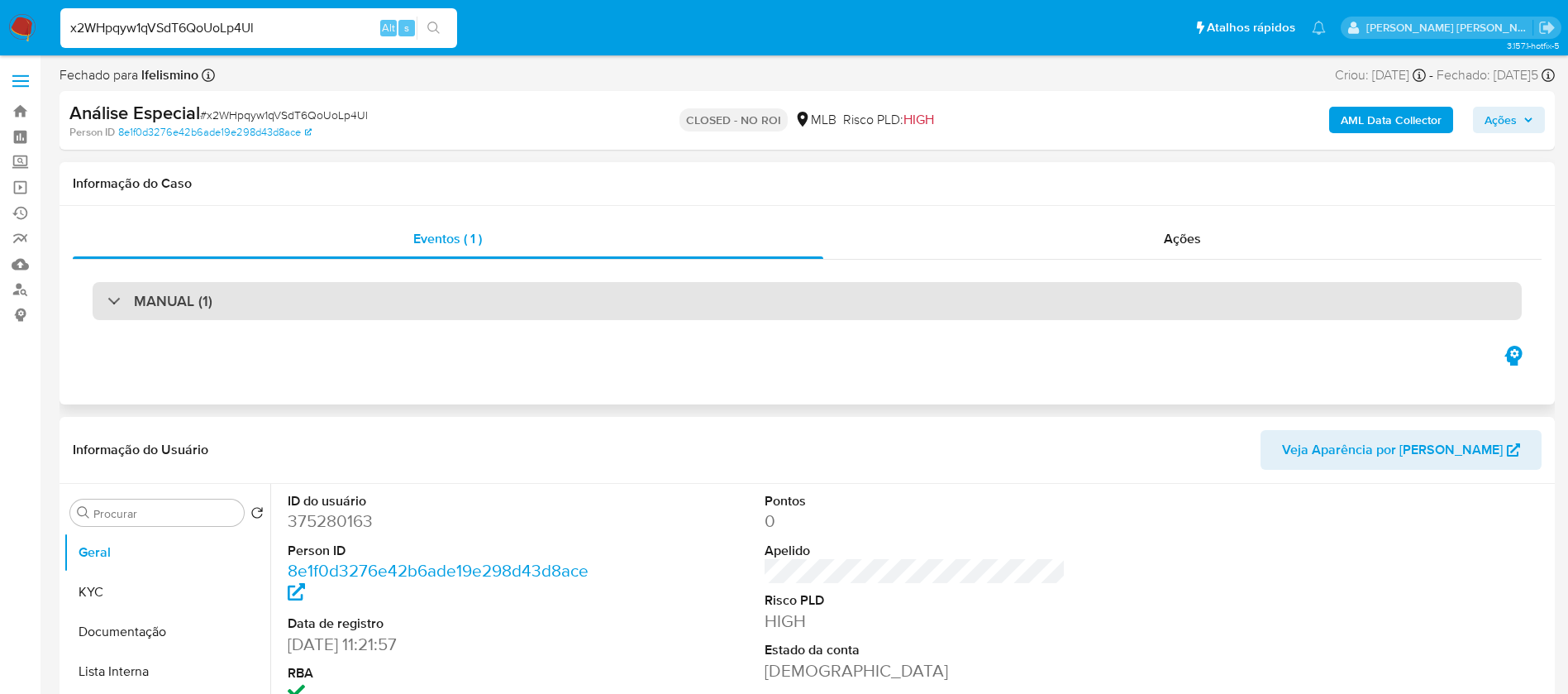
click at [250, 314] on div "MANUAL (1)" at bounding box center [806, 300] width 1429 height 38
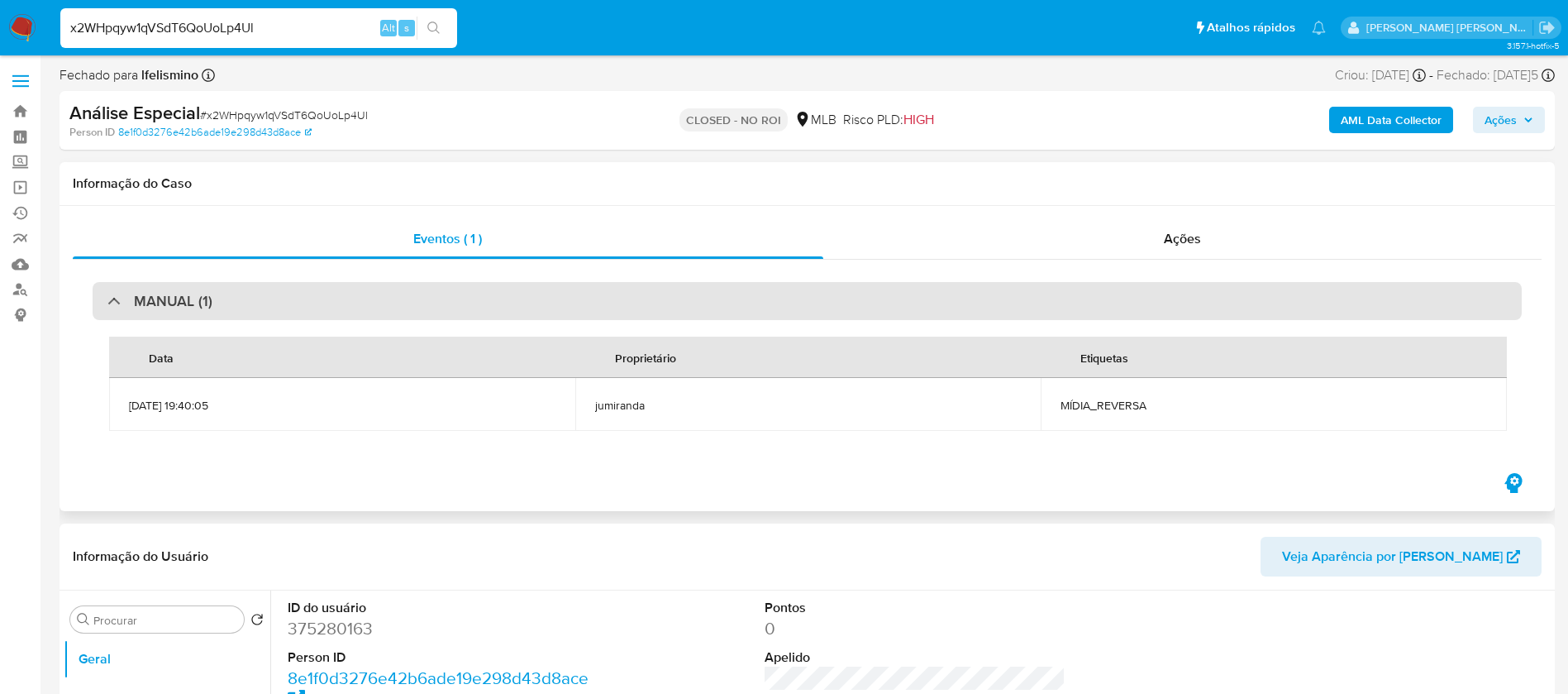
click at [251, 305] on div "MANUAL (1)" at bounding box center [806, 300] width 1429 height 38
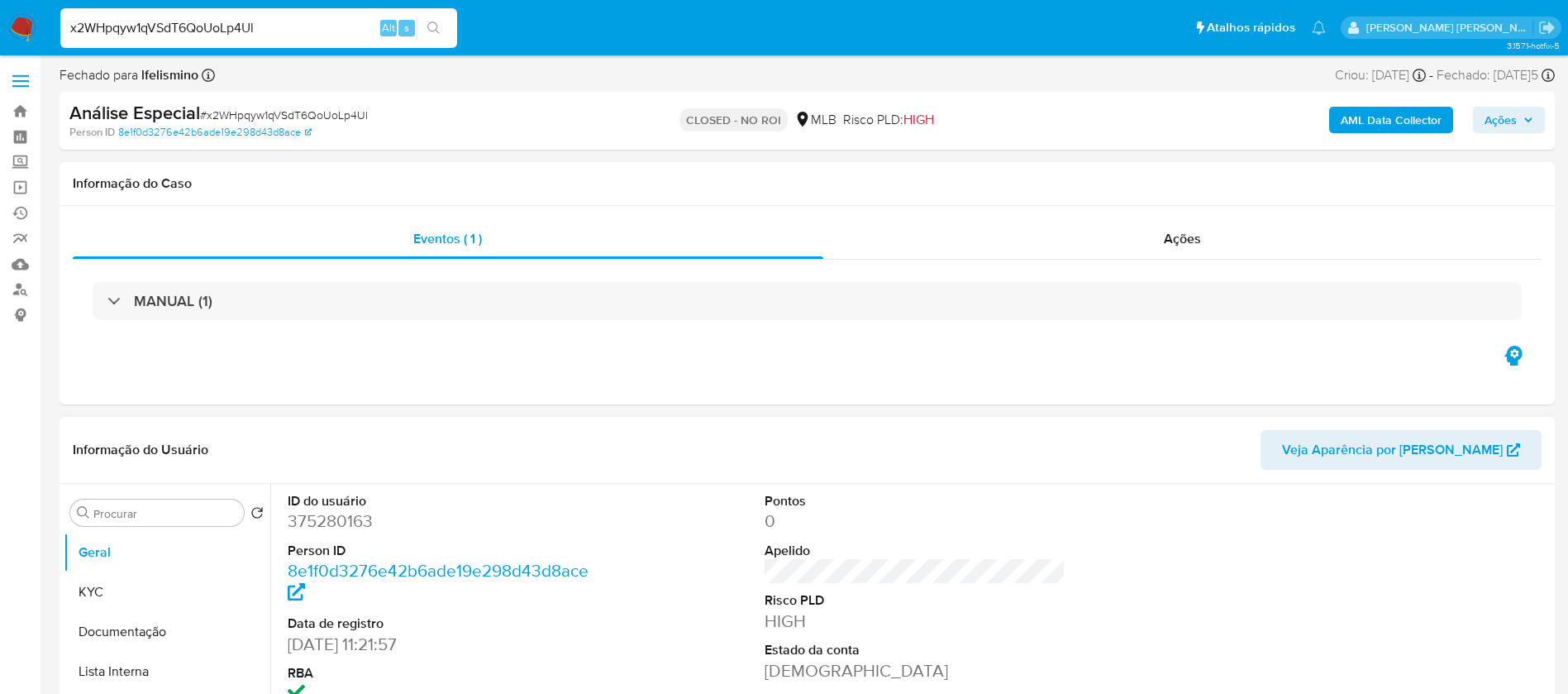
scroll to position [248, 0]
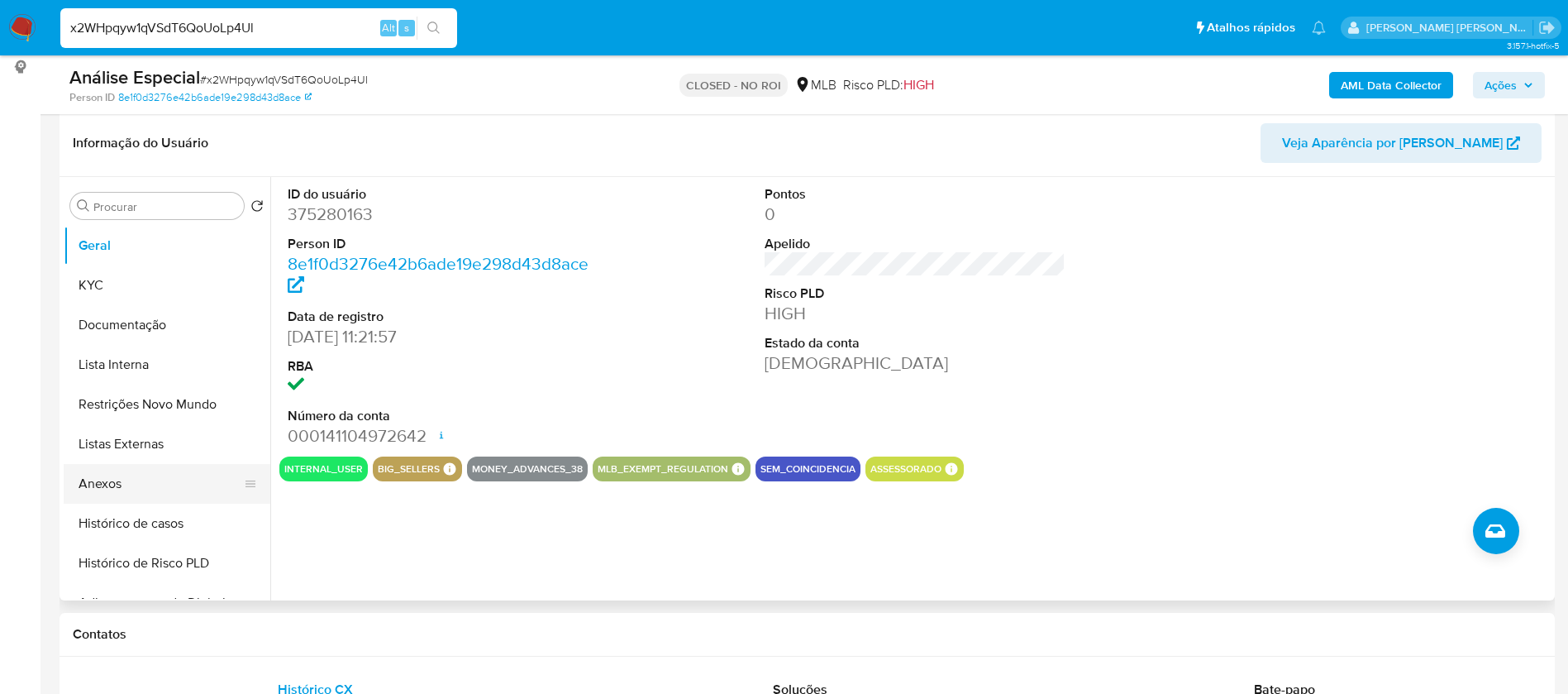
click at [101, 487] on button "Anexos" at bounding box center [160, 483] width 193 height 40
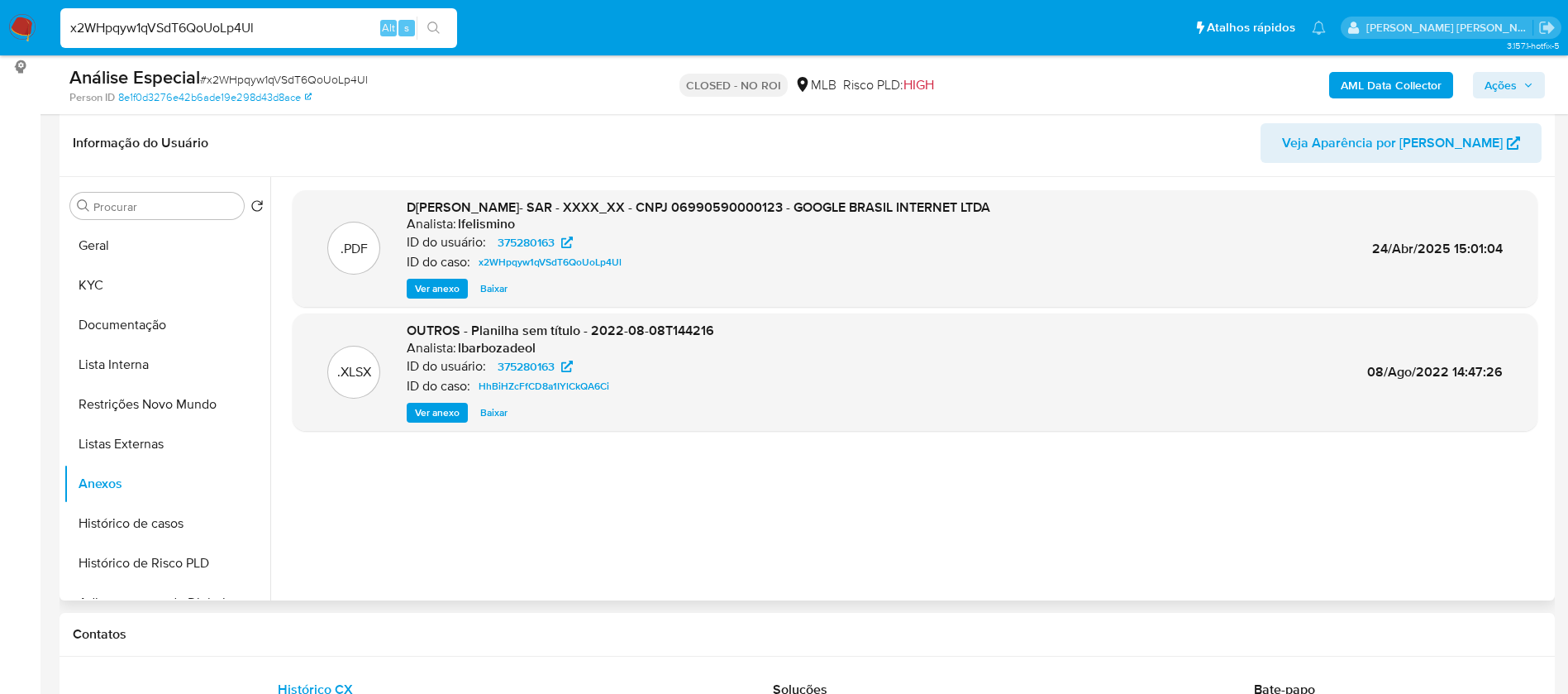
click at [496, 289] on span "Baixar" at bounding box center [493, 288] width 27 height 17
click at [284, 21] on input "x2WHpqyw1qVSdT6QoUoLp4Ul" at bounding box center [259, 28] width 397 height 21
paste input "Yf1fAZ1Mp1rKECh7i8vzji0O"
type input "Yf1fAZ1Mp1rKECh7i8vzji0O"
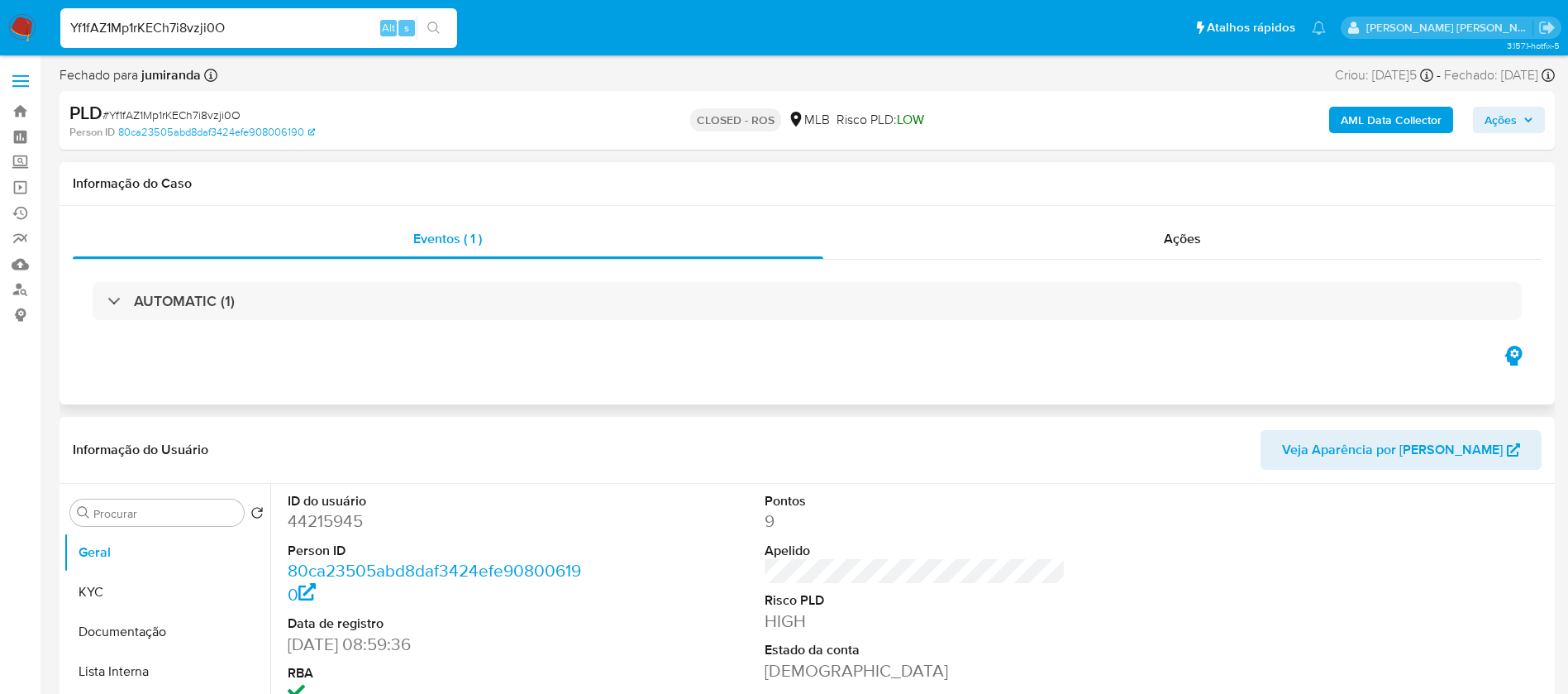
select select "10"
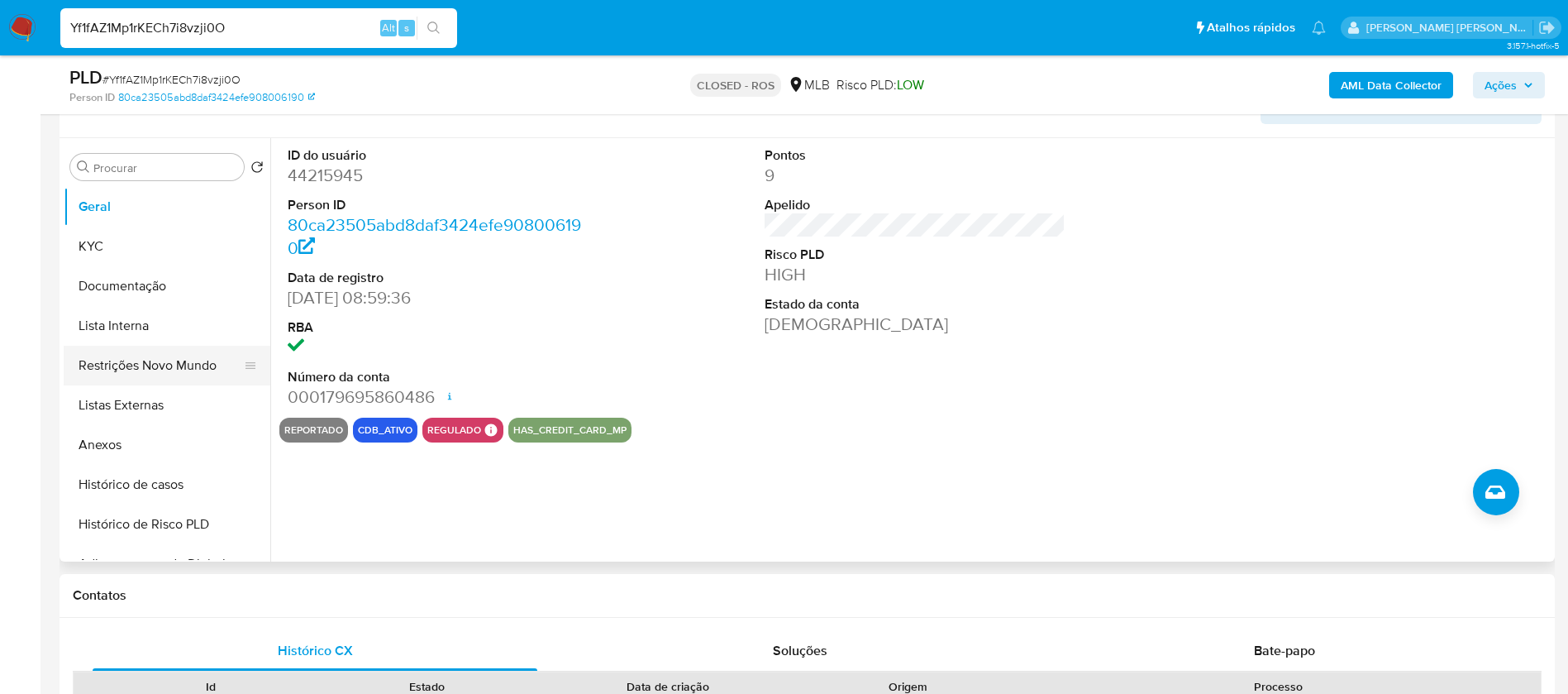
scroll to position [248, 0]
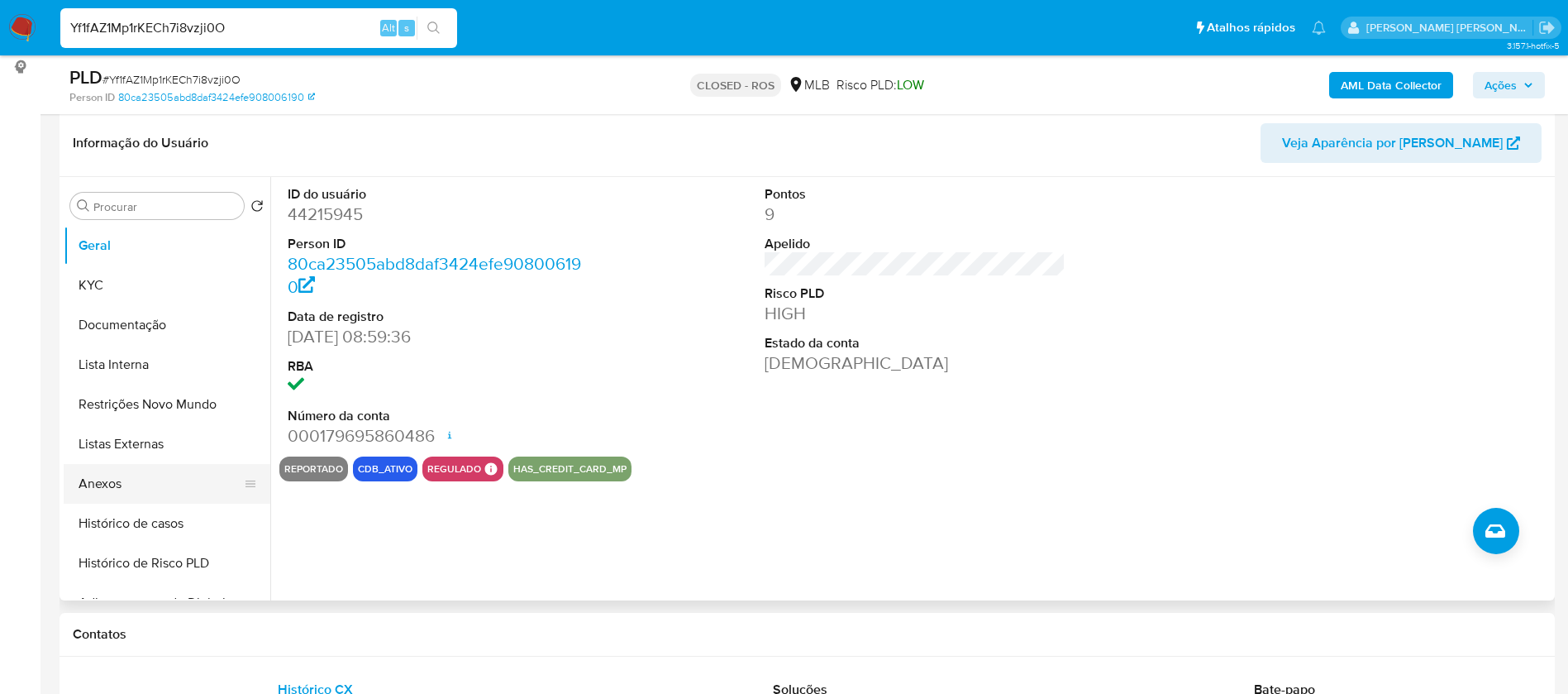
click at [96, 484] on button "Anexos" at bounding box center [160, 483] width 193 height 40
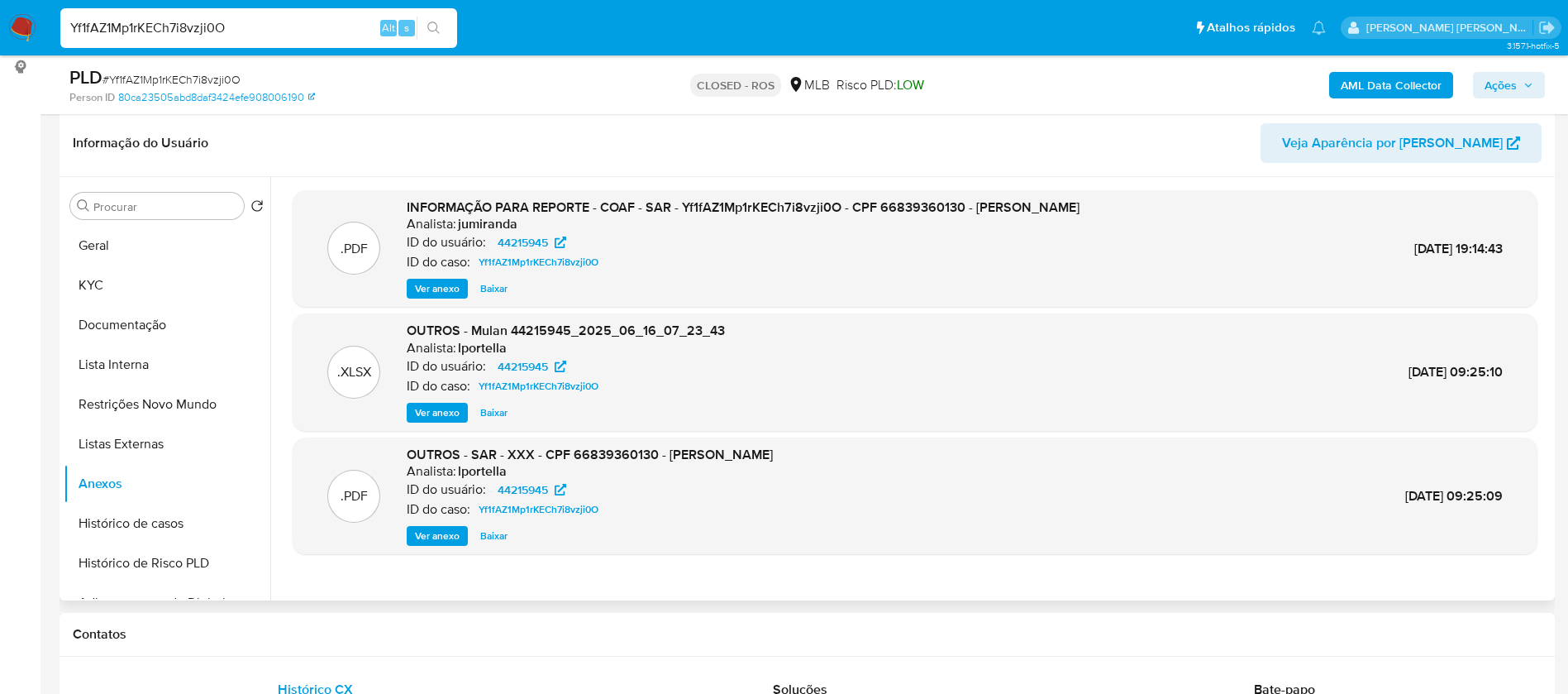
click at [496, 288] on span "Baixar" at bounding box center [493, 288] width 27 height 17
click at [487, 415] on span "Baixar" at bounding box center [493, 412] width 27 height 17
click at [331, 15] on div "Yf1fAZ1Mp1rKECh7i8vzji0O Alt s" at bounding box center [259, 27] width 397 height 40
drag, startPoint x: 331, startPoint y: 15, endPoint x: 323, endPoint y: 22, distance: 10.6
click at [330, 16] on div "Yf1fAZ1Mp1rKECh7i8vzji0O Alt s" at bounding box center [259, 27] width 397 height 40
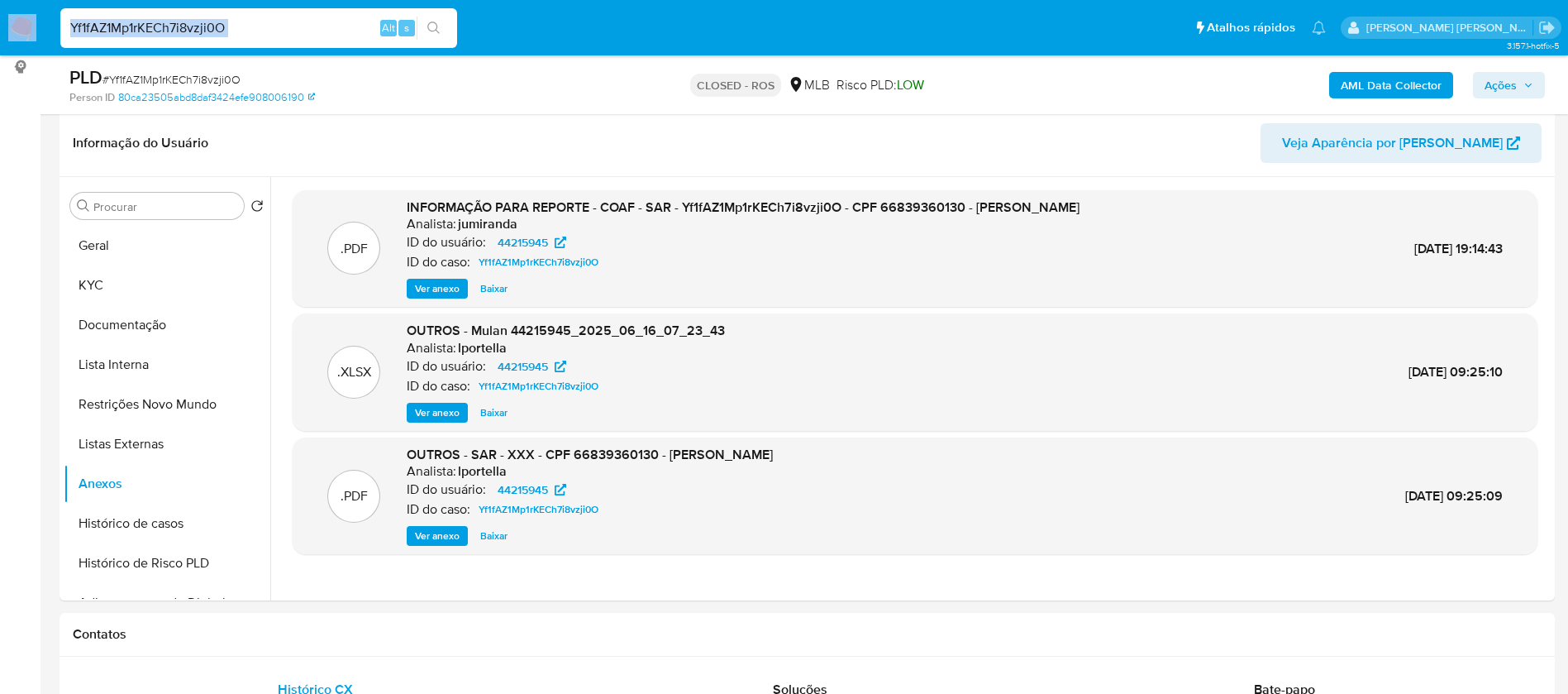
click at [298, 41] on div "Yf1fAZ1Mp1rKECh7i8vzji0O Alt s" at bounding box center [259, 27] width 397 height 40
click at [296, 31] on input "Yf1fAZ1Mp1rKECh7i8vzji0O" at bounding box center [259, 28] width 397 height 21
paste input "yYl1rtB55vcDpMNrvdHelExo"
type input "yYl1rtB55vcDpMNrvdHelExo"
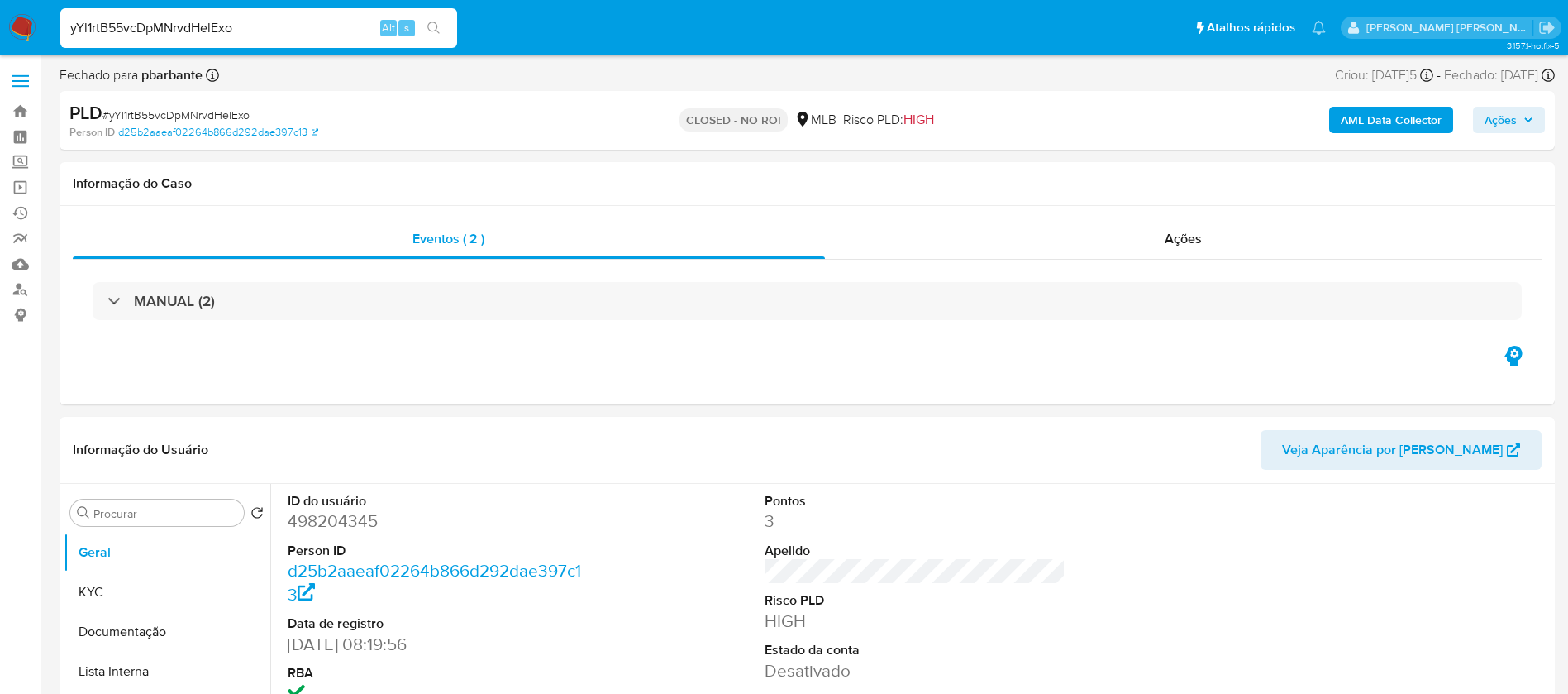
select select "10"
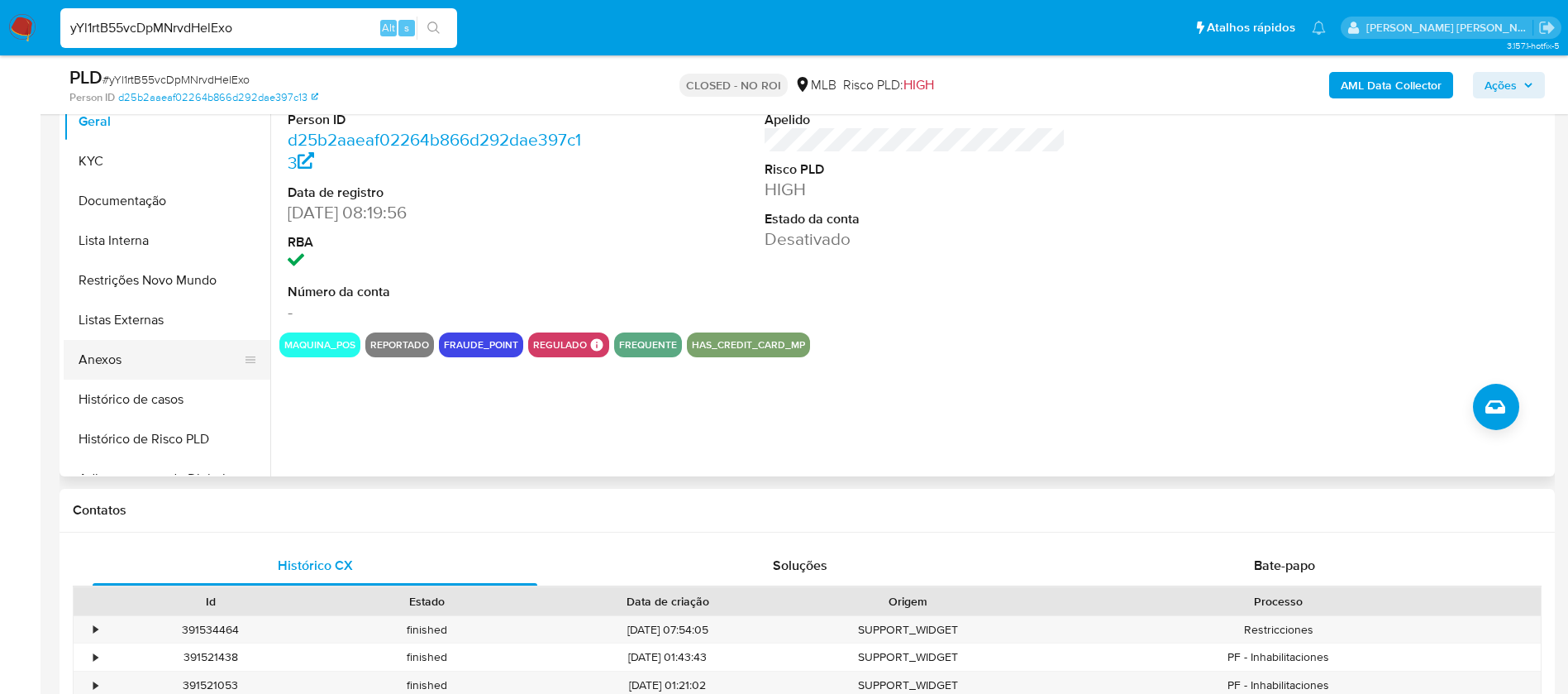
click at [142, 352] on button "Anexos" at bounding box center [160, 359] width 193 height 40
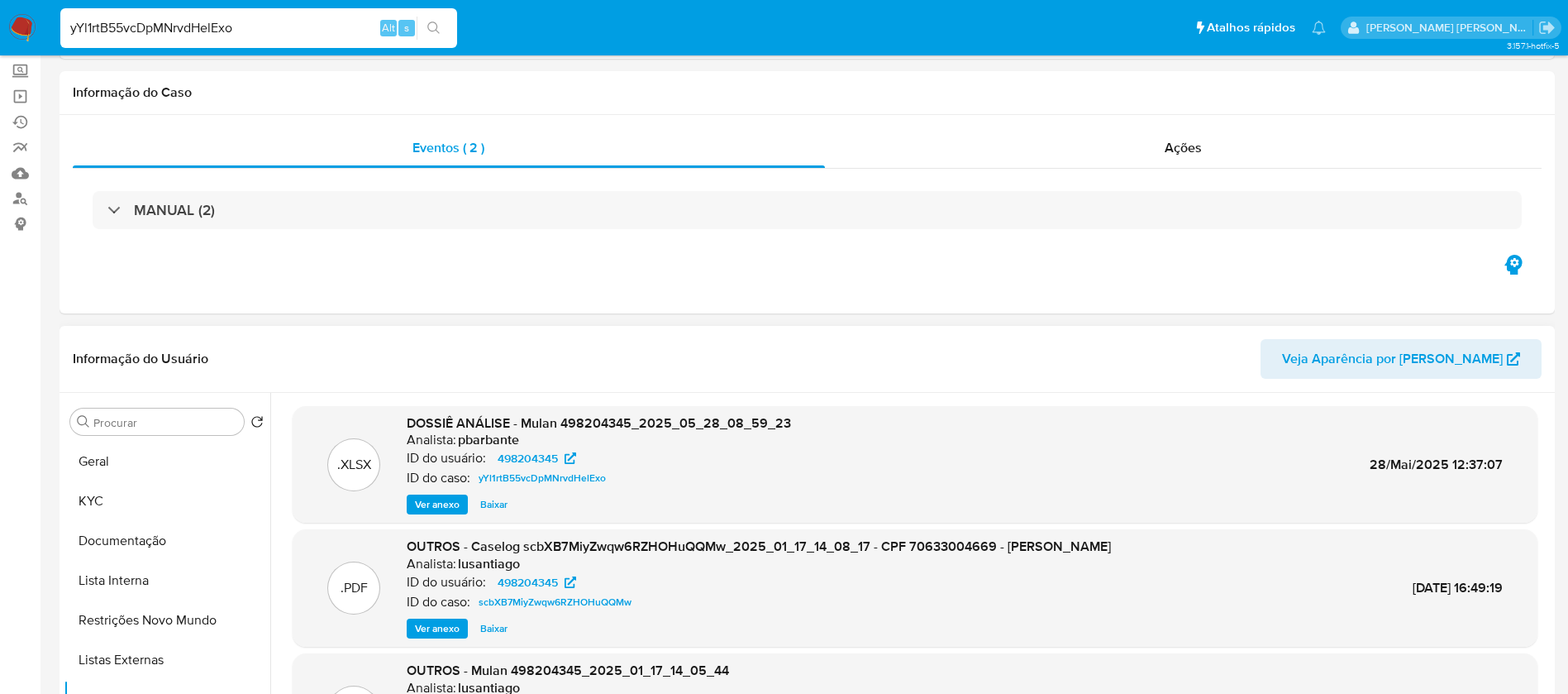
scroll to position [124, 0]
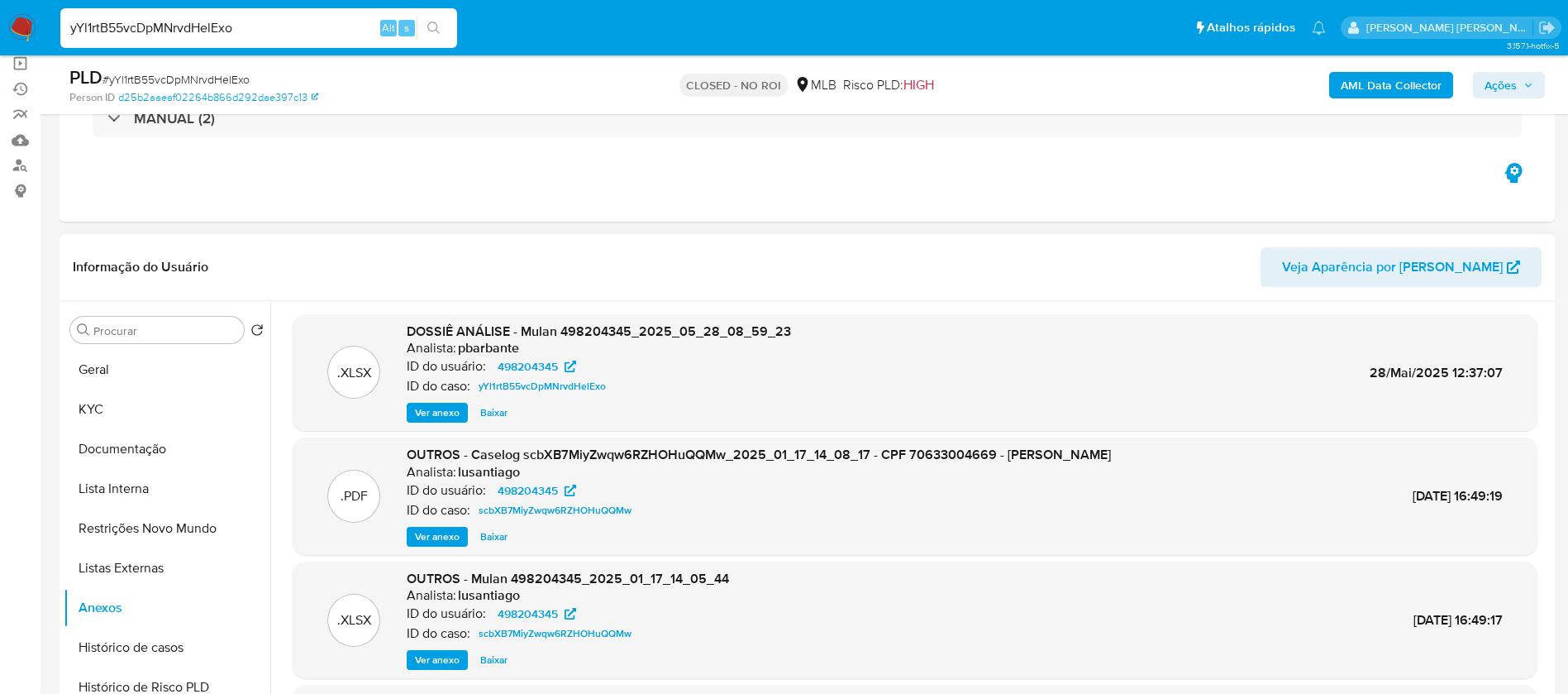
click at [495, 411] on span "Baixar" at bounding box center [493, 412] width 27 height 17
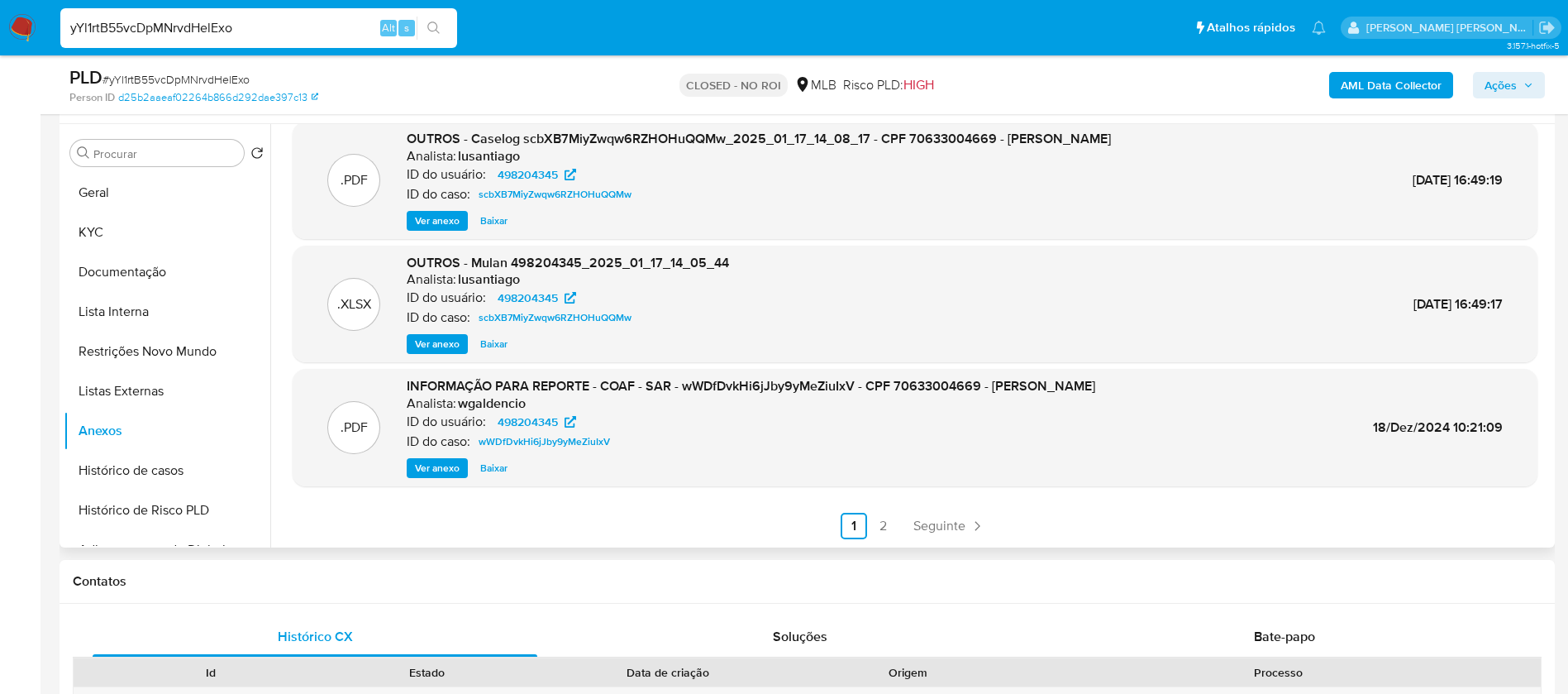
scroll to position [496, 0]
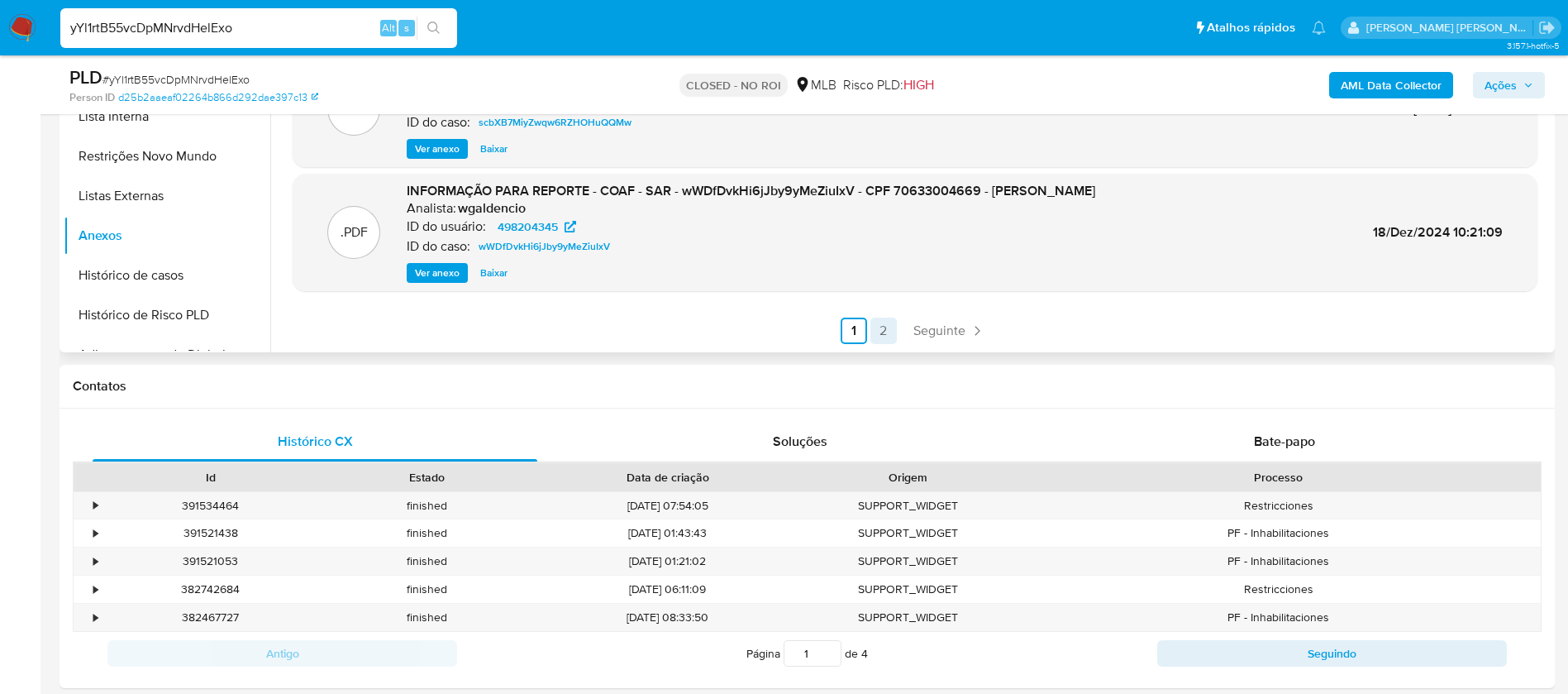
click at [878, 329] on link "2" at bounding box center [883, 331] width 27 height 27
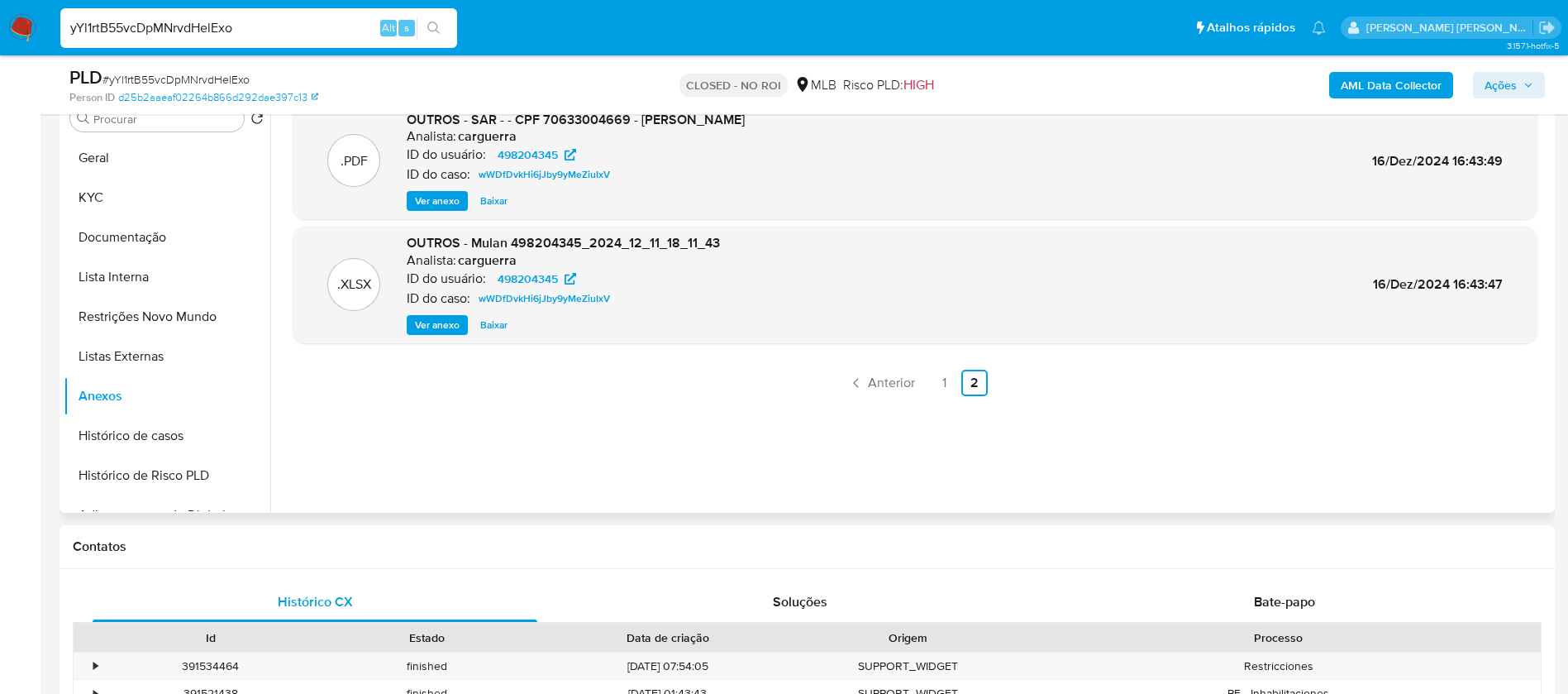
scroll to position [124, 0]
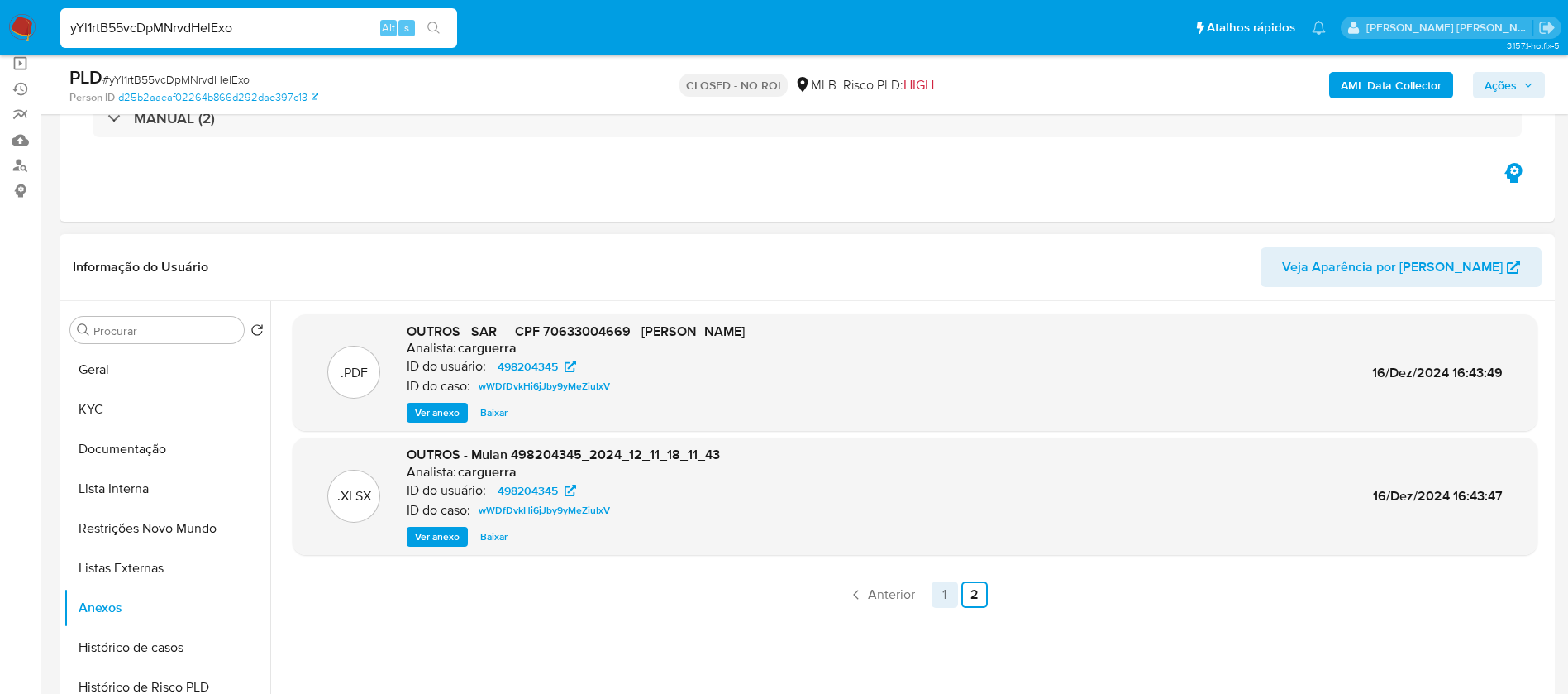
click at [939, 594] on link "1" at bounding box center [944, 595] width 27 height 27
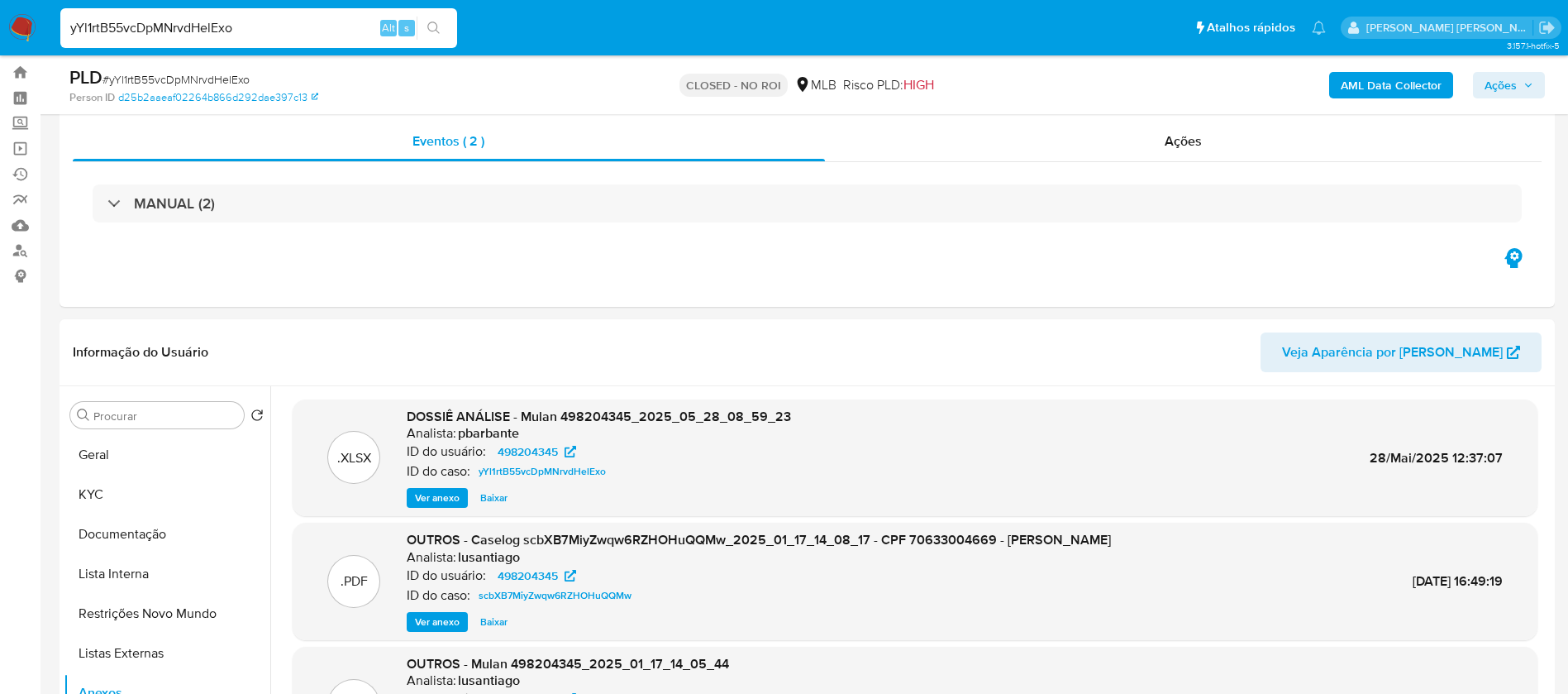
scroll to position [0, 0]
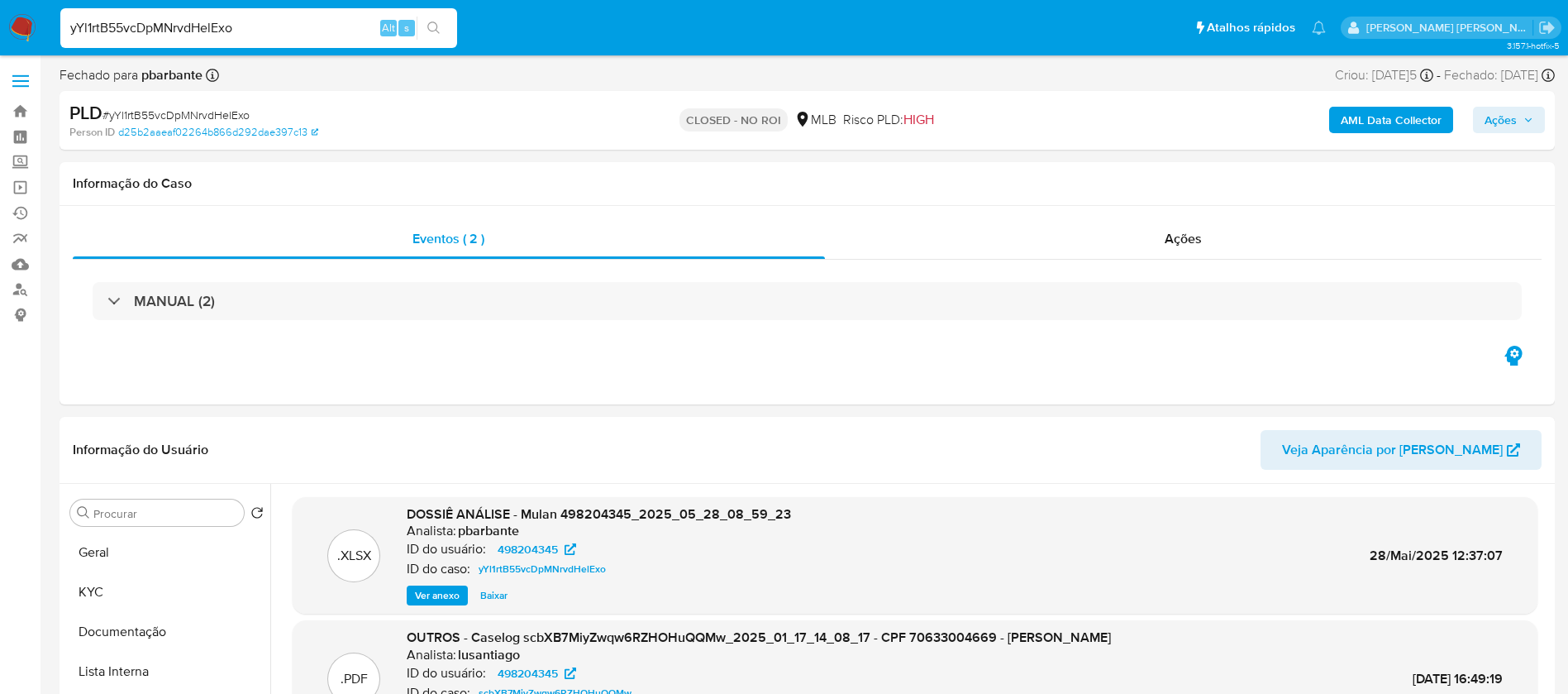
click at [575, 105] on div "CLOSED - NO ROI MLB Risco PLD: HIGH" at bounding box center [807, 121] width 487 height 39
click at [340, 28] on input "yYl1rtB55vcDpMNrvdHelExo" at bounding box center [259, 28] width 397 height 21
click at [339, 27] on input "yYl1rtB55vcDpMNrvdHelExo" at bounding box center [259, 28] width 397 height 21
click at [277, 31] on input "yYl1rtB55vcDpMNrvdHelExo" at bounding box center [259, 28] width 397 height 21
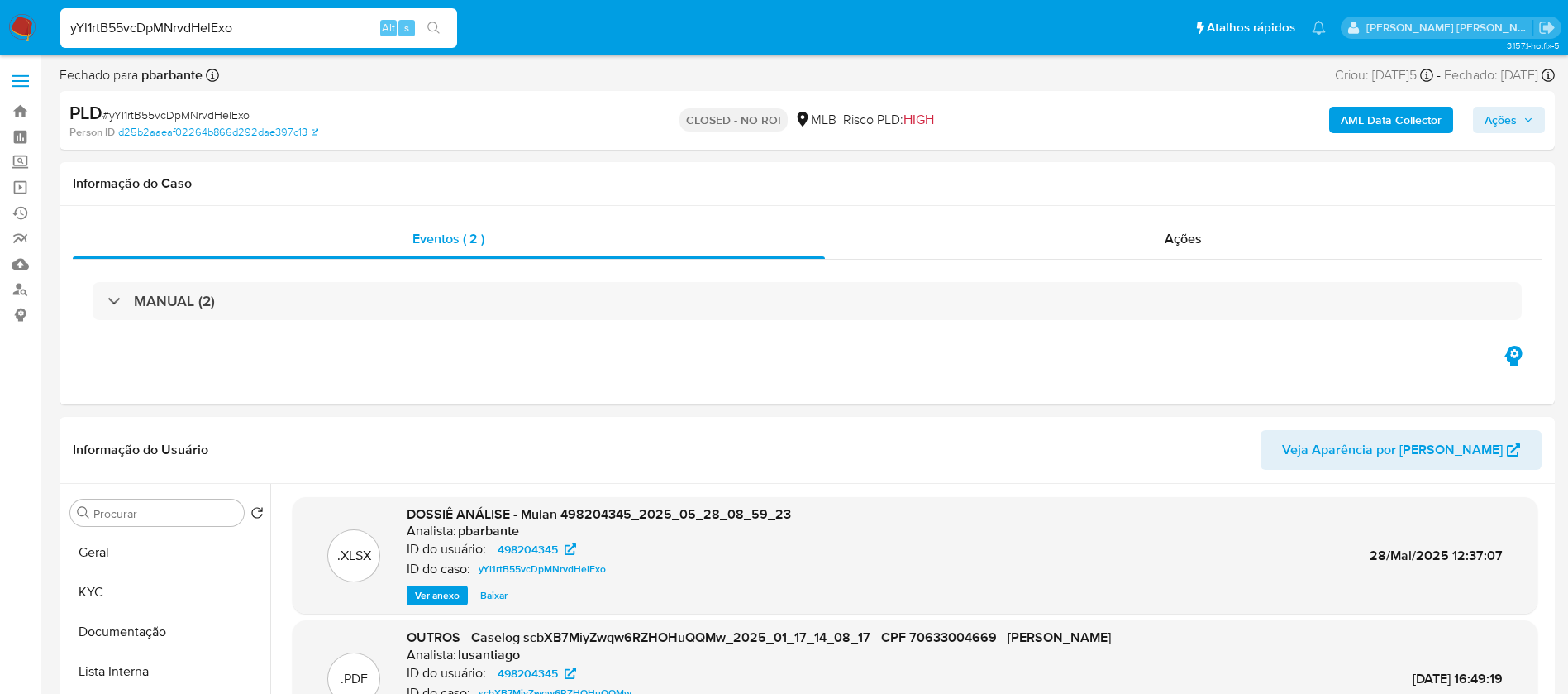
click at [277, 31] on input "yYl1rtB55vcDpMNrvdHelExo" at bounding box center [259, 28] width 397 height 21
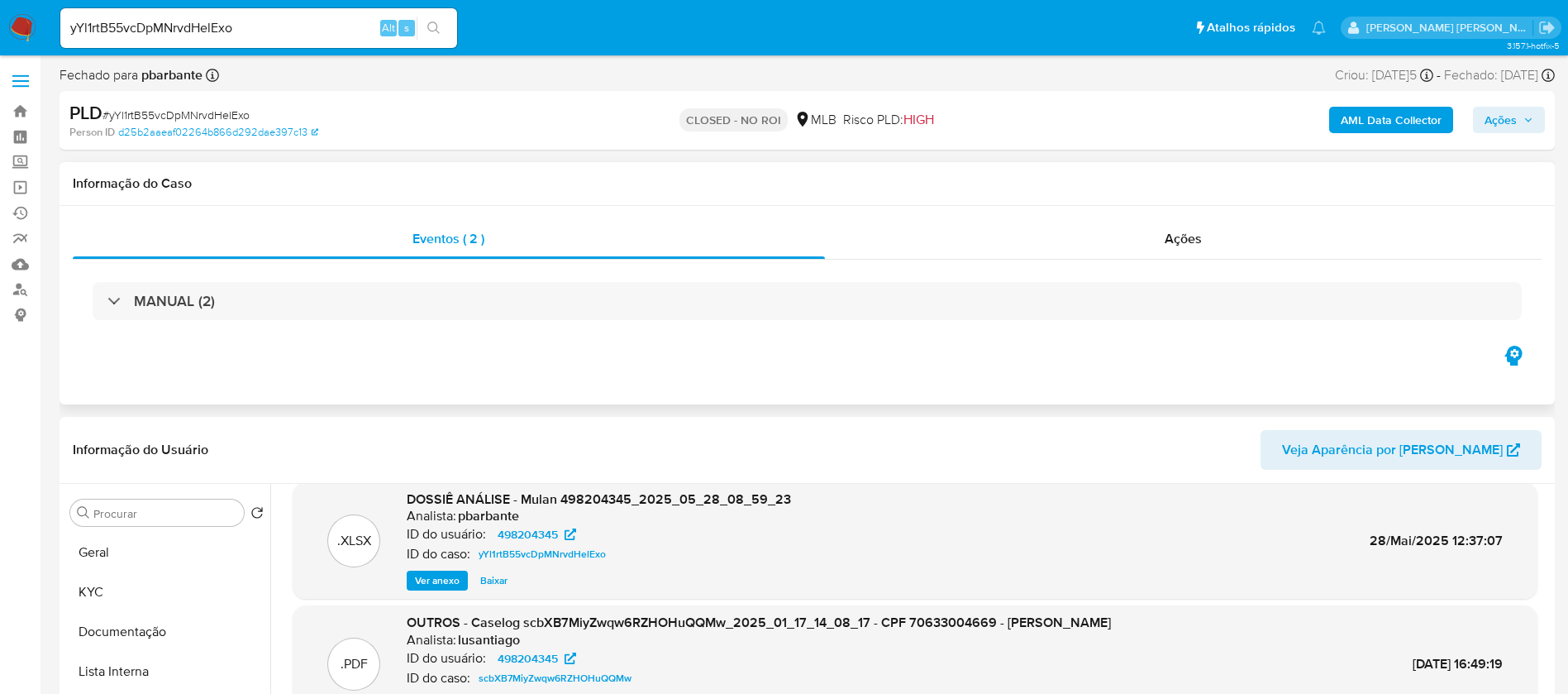
scroll to position [248, 0]
